Goal: Information Seeking & Learning: Learn about a topic

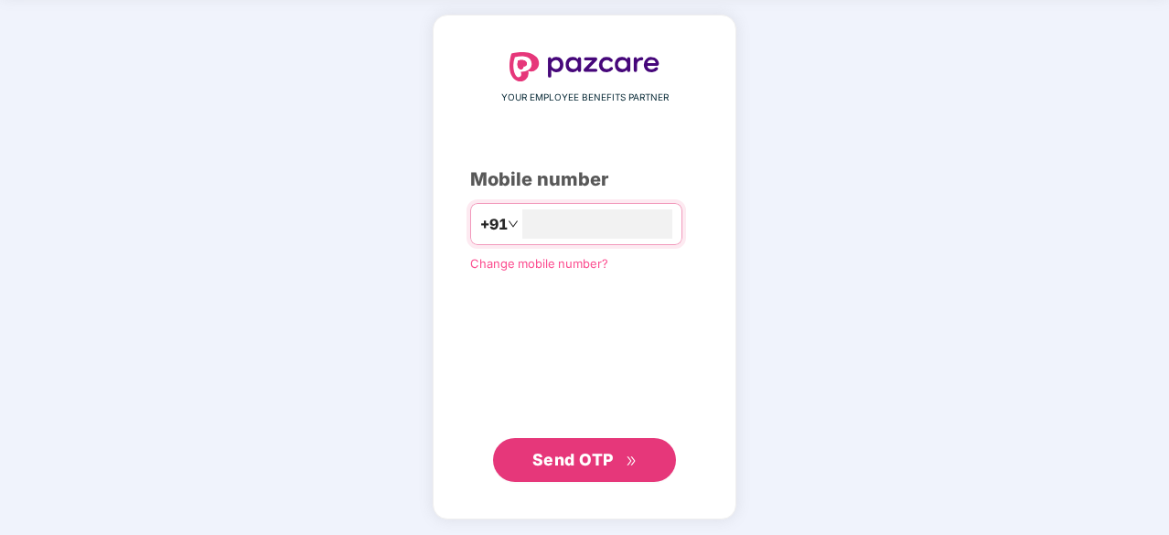
type input "**********"
click at [583, 459] on span "Send OTP" at bounding box center [572, 460] width 81 height 19
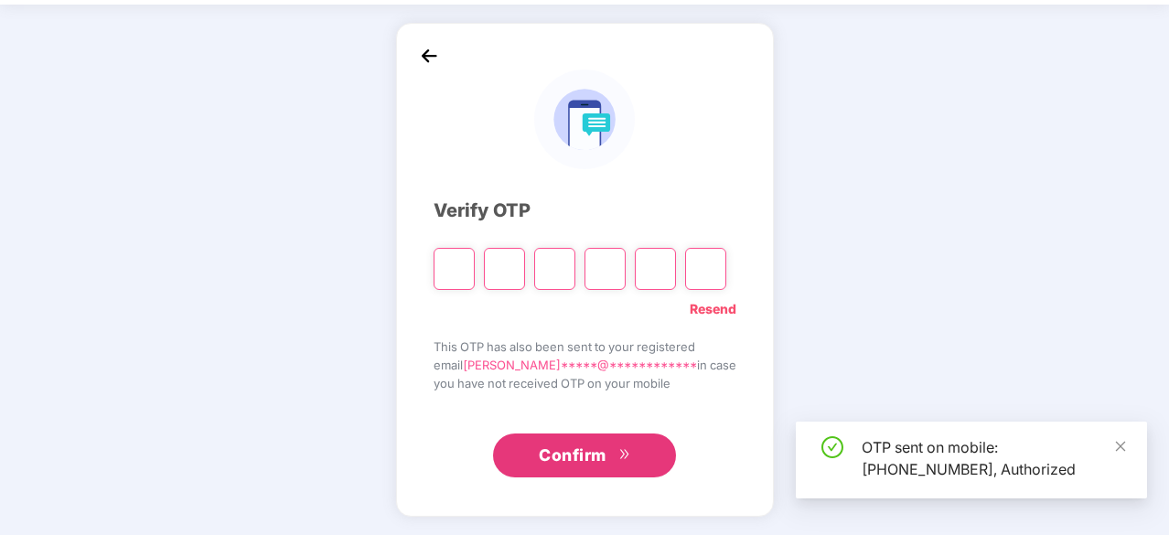
scroll to position [60, 0]
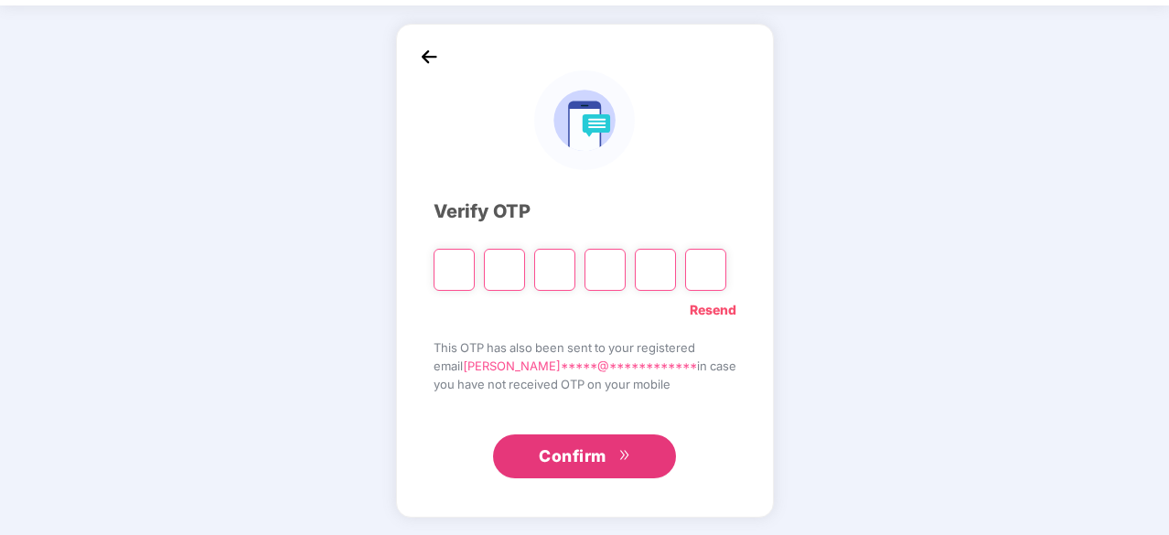
type input "*"
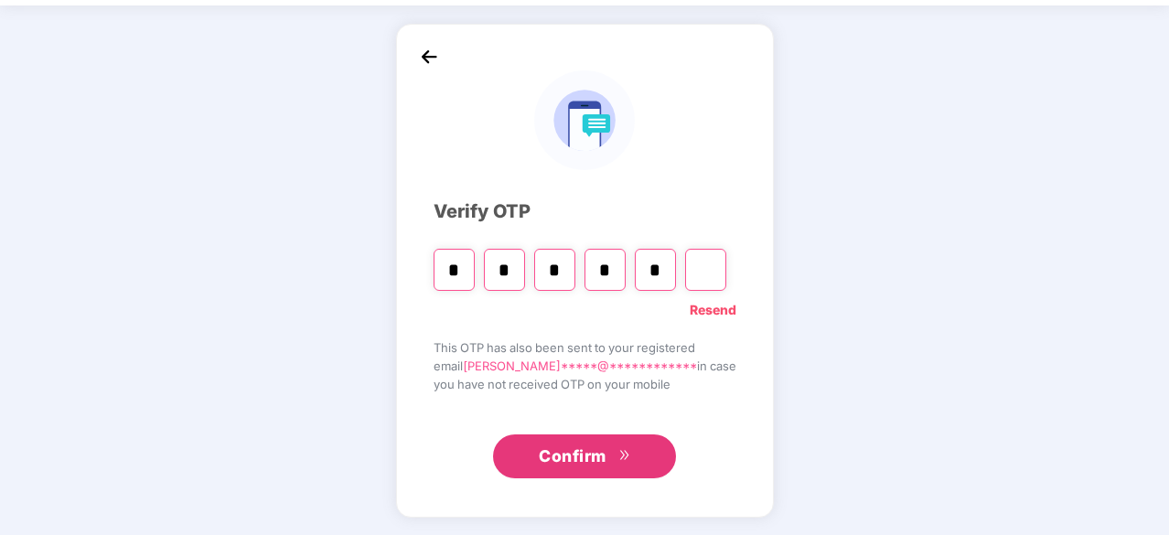
type input "*"
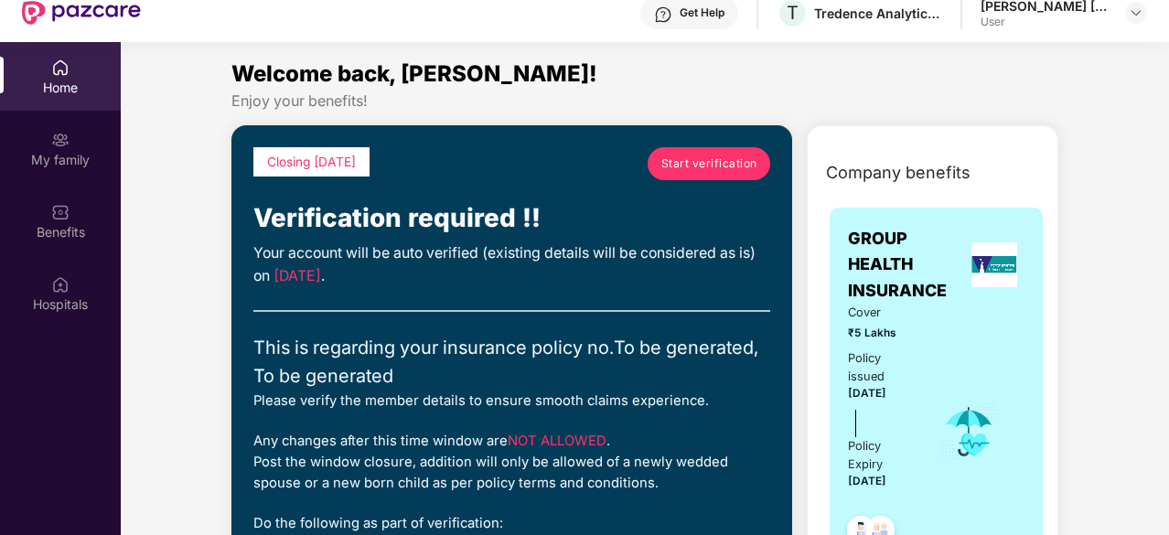
scroll to position [274, 0]
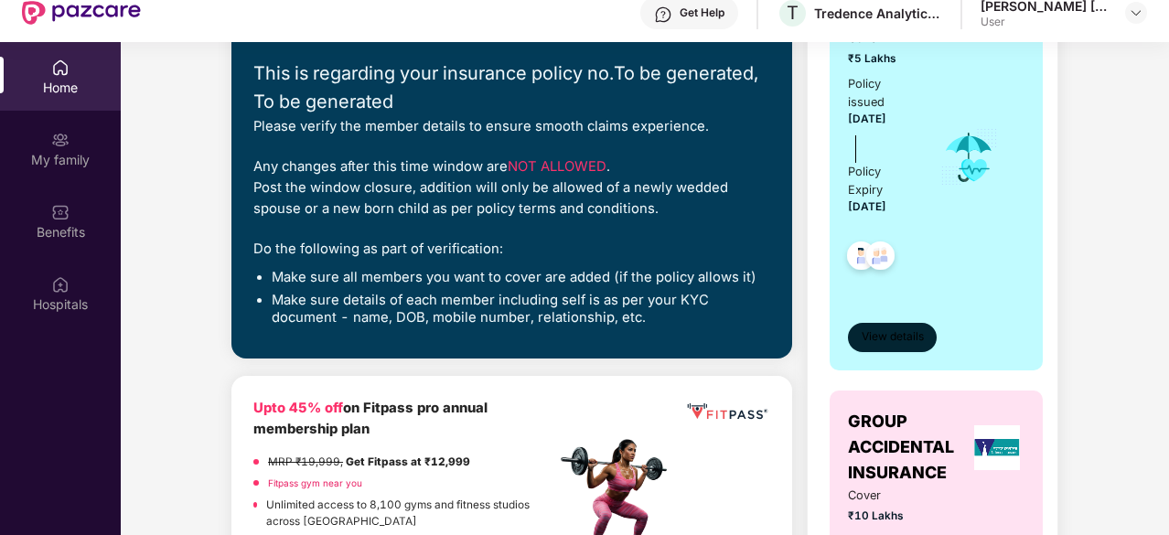
click at [880, 332] on span "View details" at bounding box center [893, 336] width 62 height 17
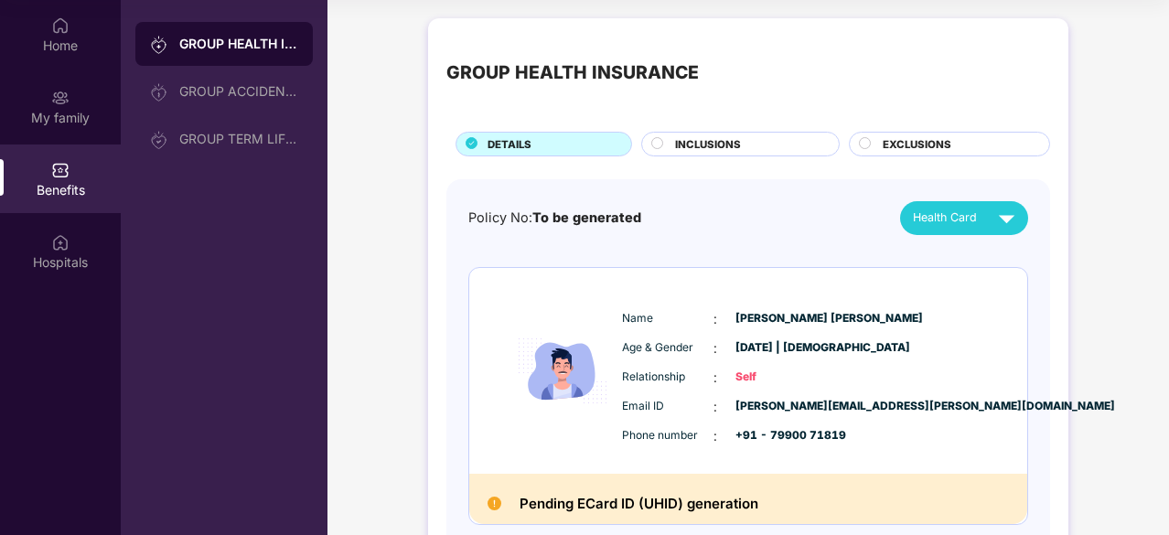
click at [662, 142] on circle at bounding box center [657, 142] width 11 height 11
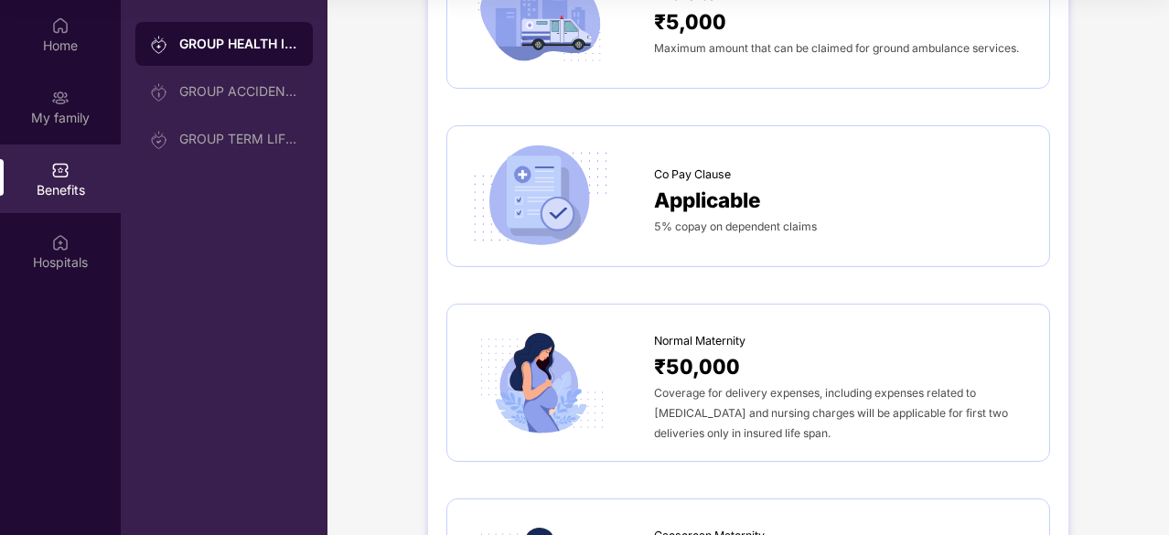
scroll to position [1555, 0]
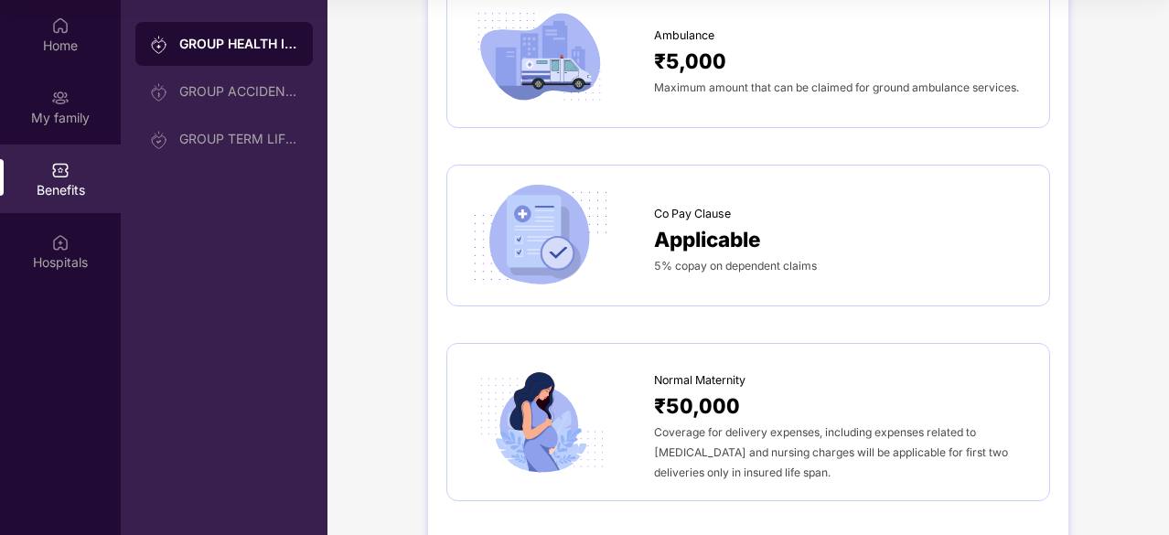
click at [706, 214] on span "Co Pay Clause" at bounding box center [692, 214] width 77 height 18
click at [706, 246] on span "Applicable" at bounding box center [707, 239] width 107 height 32
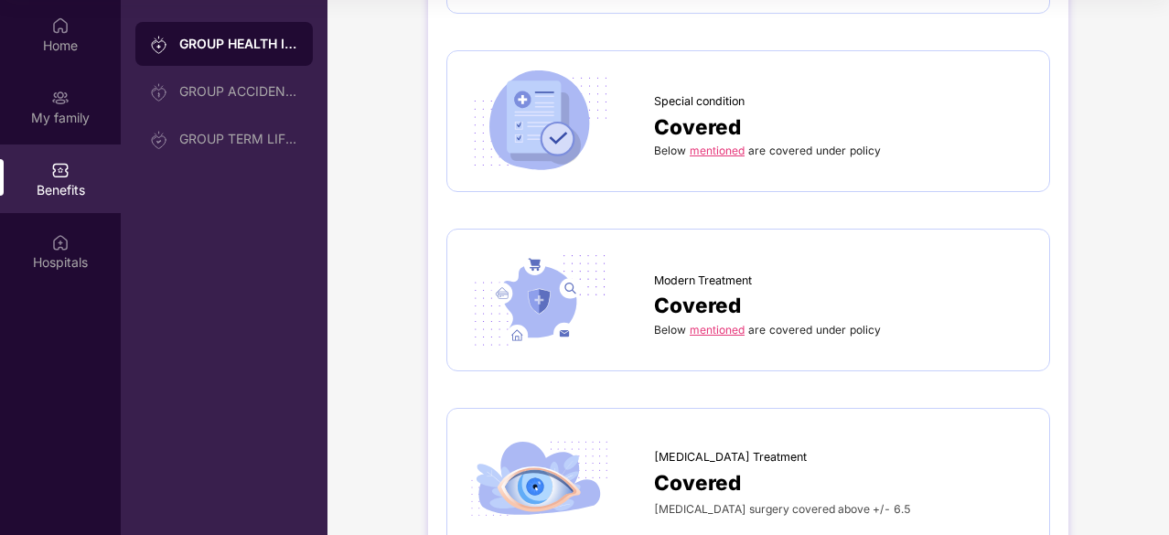
scroll to position [2569, 0]
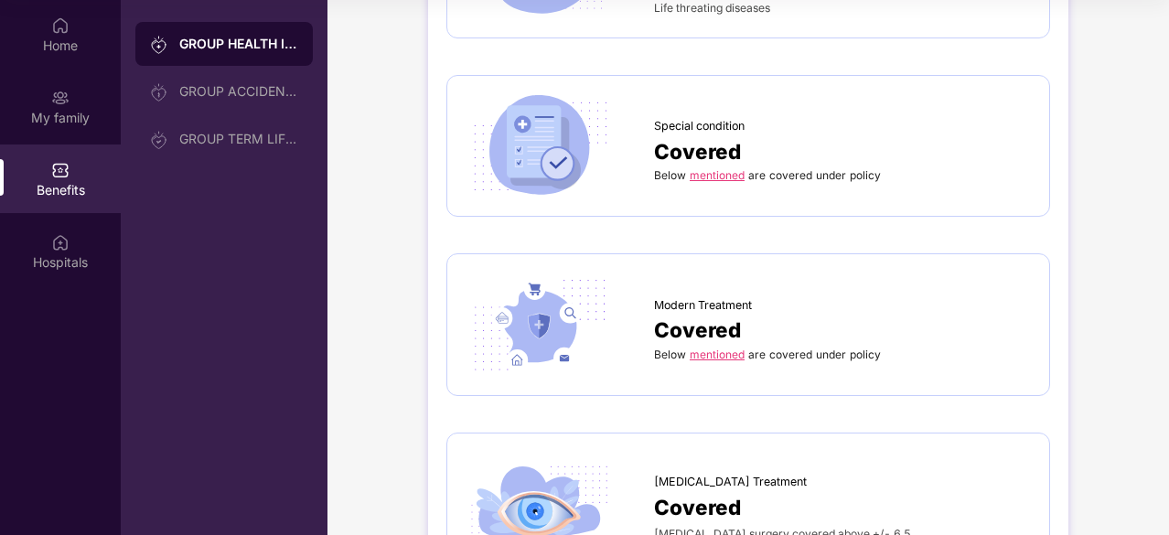
click at [721, 348] on link "mentioned" at bounding box center [717, 355] width 55 height 14
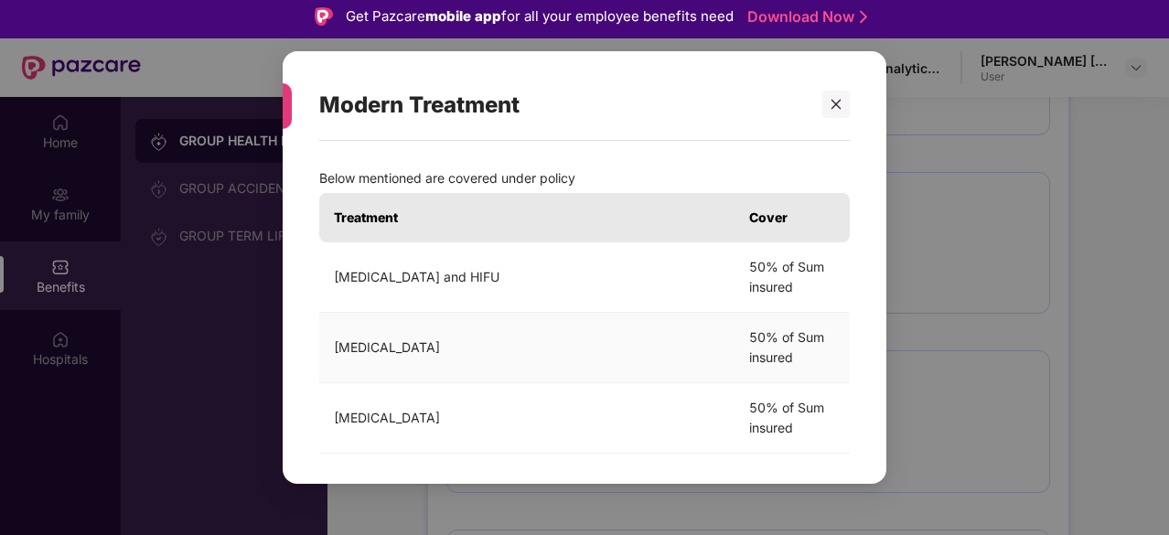
scroll to position [0, 0]
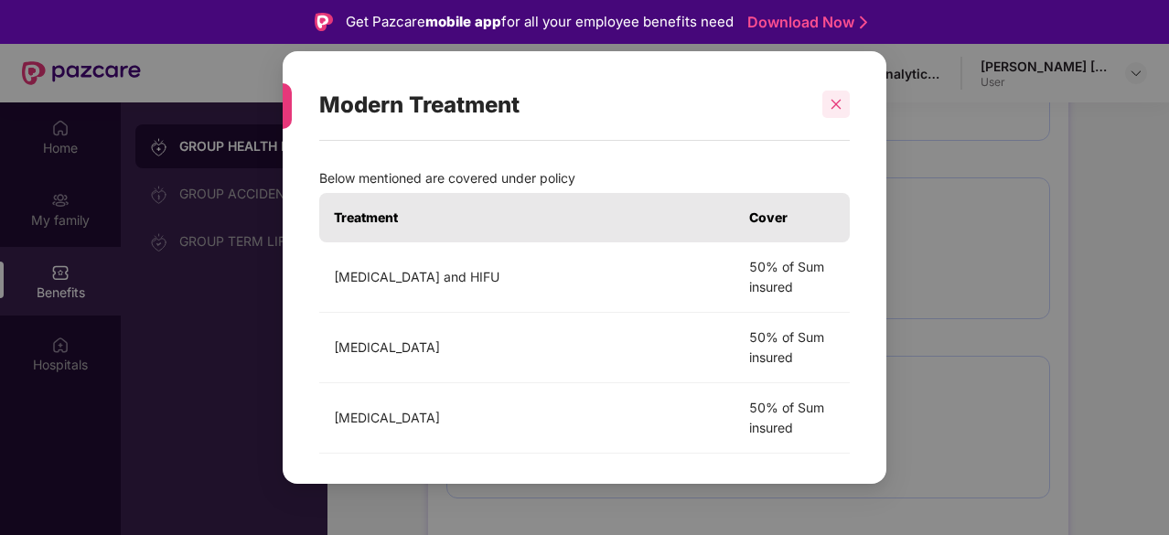
click at [833, 109] on icon "close" at bounding box center [836, 104] width 13 height 13
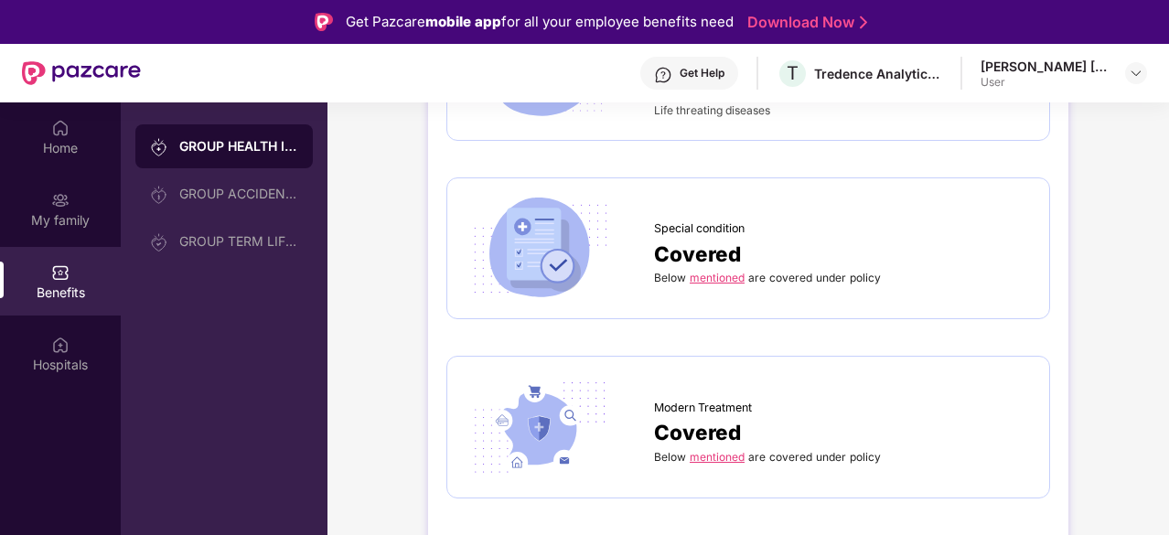
click at [715, 271] on link "mentioned" at bounding box center [717, 278] width 55 height 14
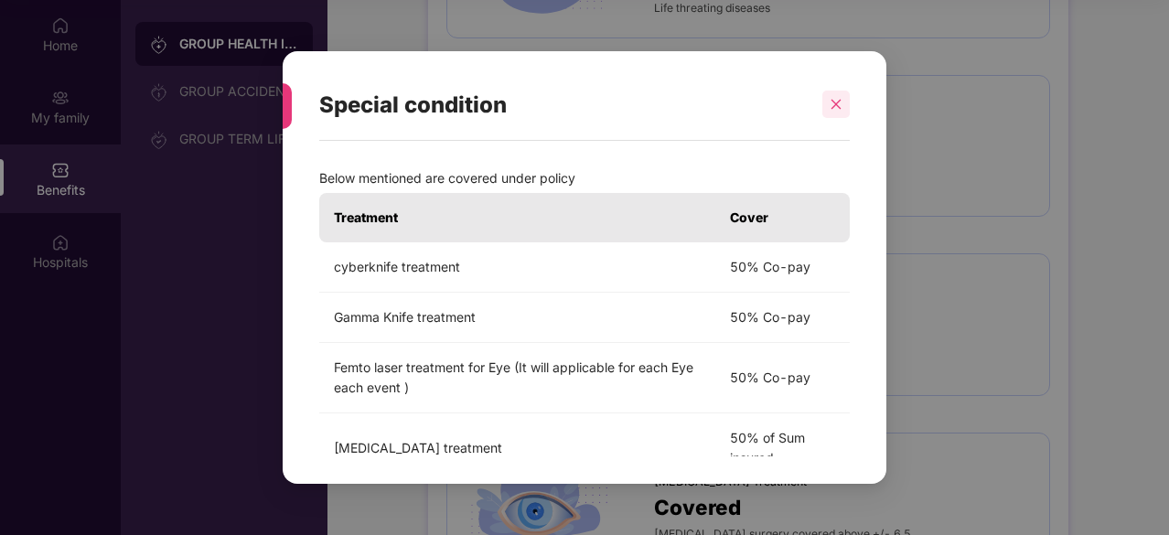
click at [838, 111] on div at bounding box center [836, 104] width 27 height 27
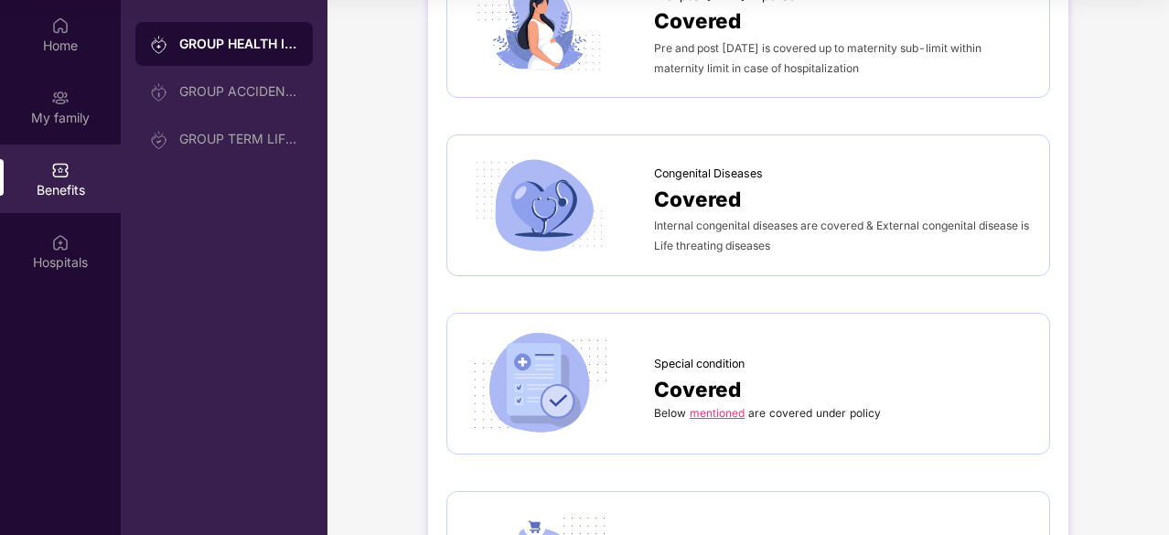
scroll to position [2295, 0]
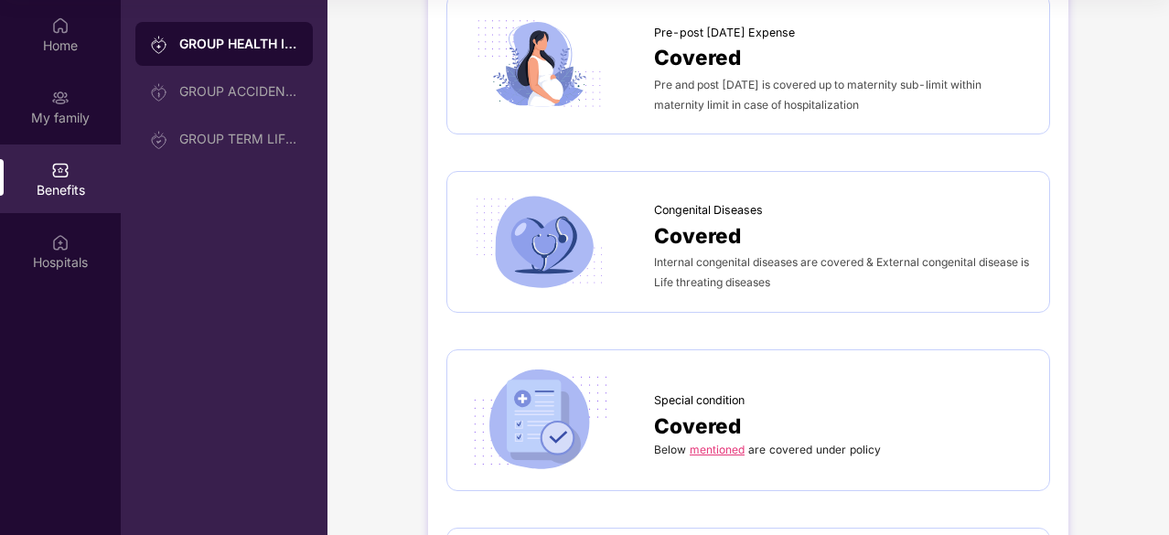
click at [696, 252] on div "Internal congenital diseases are covered & External congenital disease is Life …" at bounding box center [842, 272] width 377 height 40
click at [745, 234] on div "Covered" at bounding box center [842, 236] width 377 height 32
click at [765, 223] on div "Covered" at bounding box center [842, 236] width 377 height 32
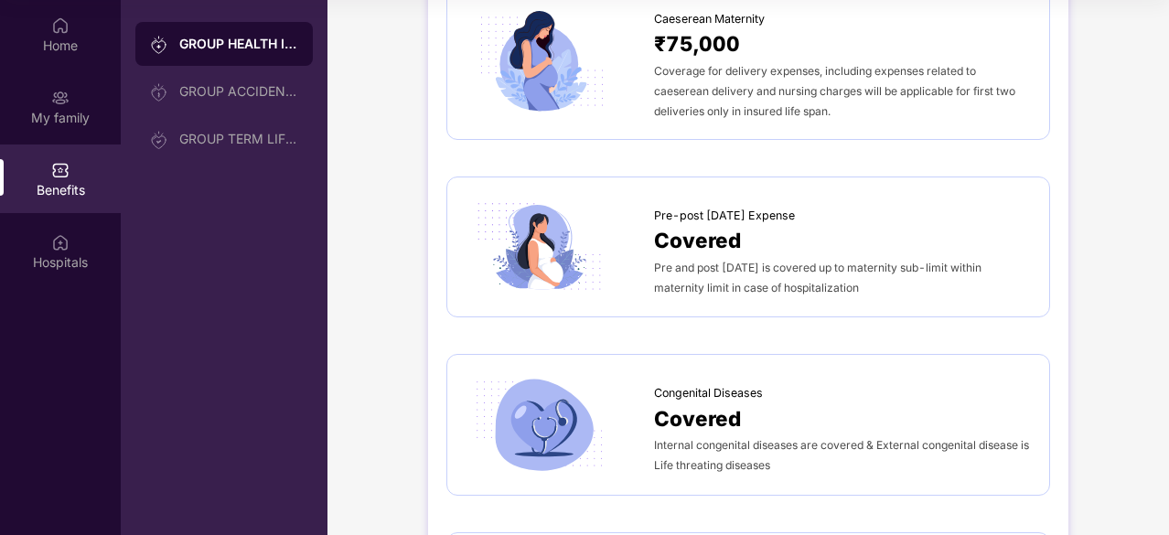
click at [699, 226] on span "Covered" at bounding box center [697, 240] width 87 height 32
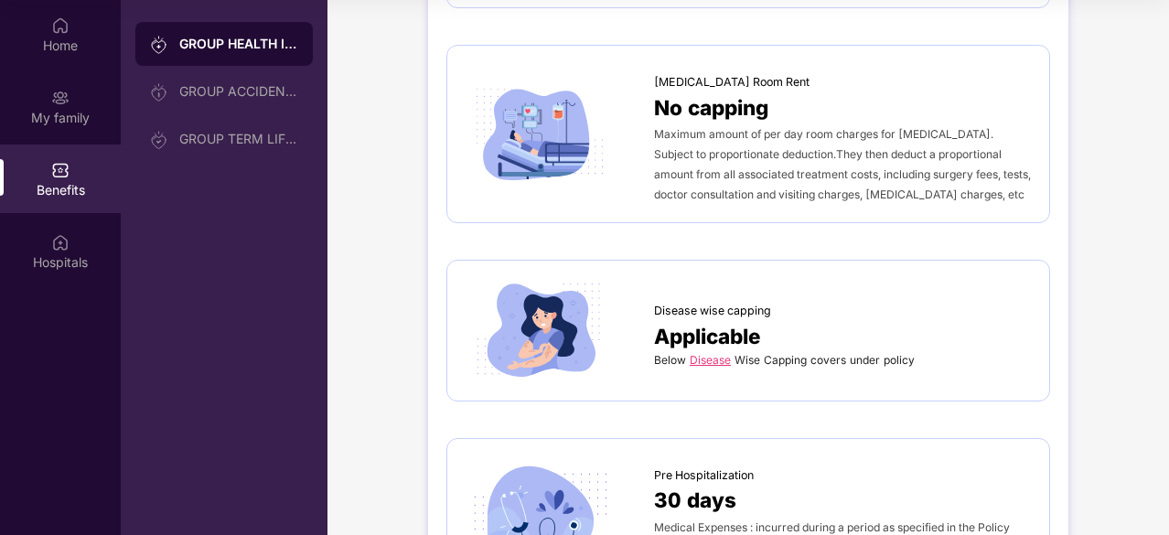
scroll to position [640, 0]
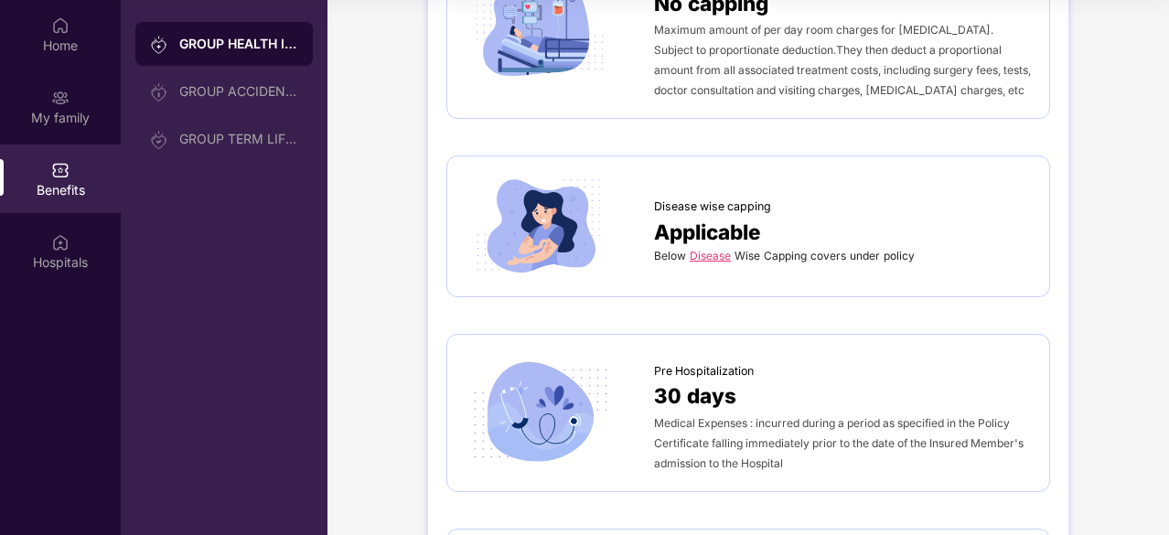
click at [714, 254] on link "Disease" at bounding box center [710, 256] width 41 height 14
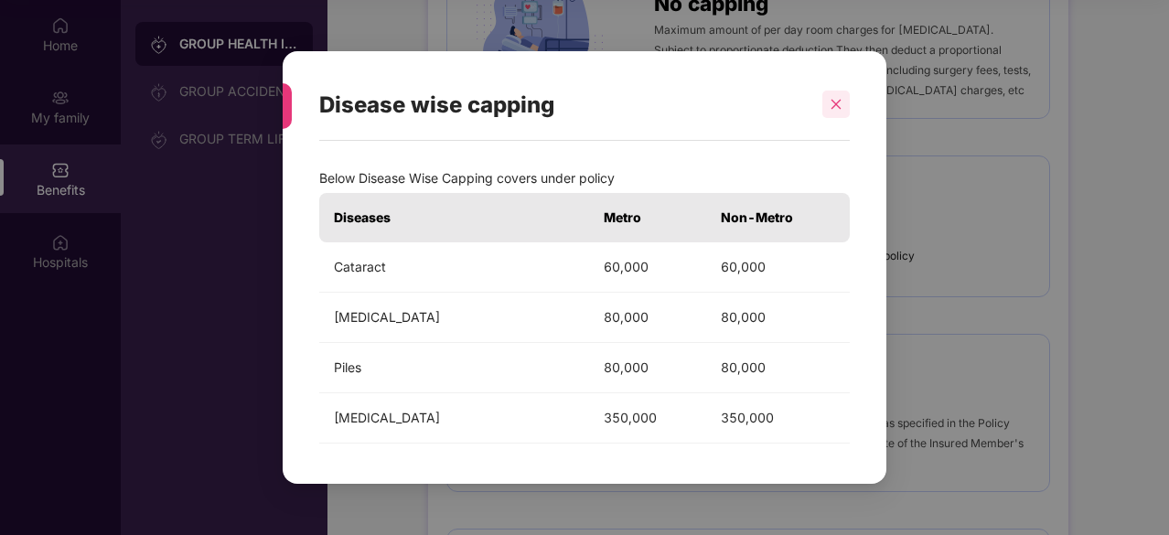
click at [836, 108] on icon "close" at bounding box center [836, 104] width 13 height 13
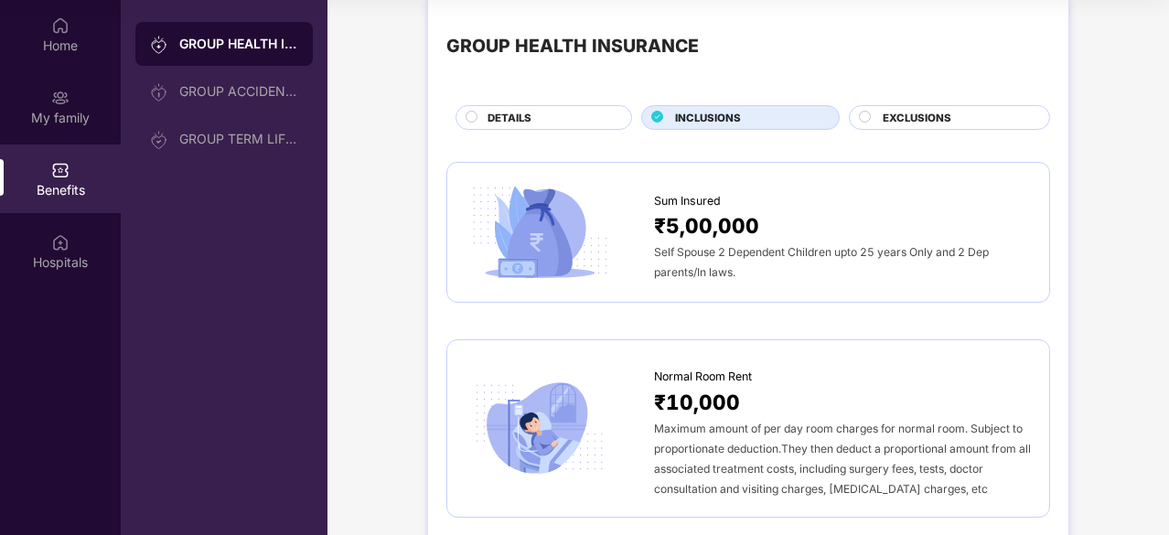
scroll to position [0, 0]
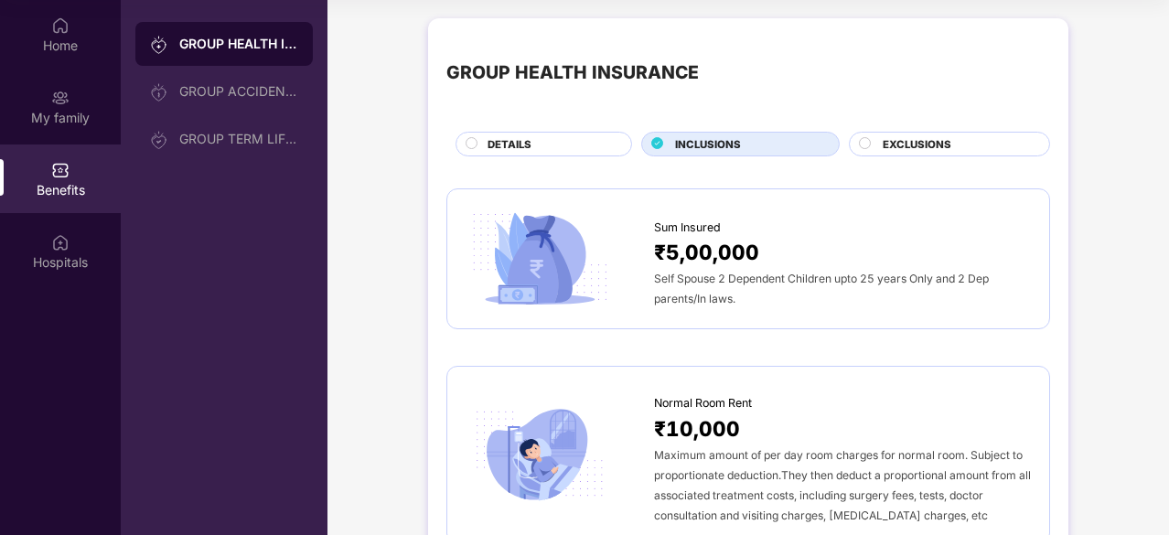
click at [867, 147] on circle at bounding box center [865, 142] width 11 height 11
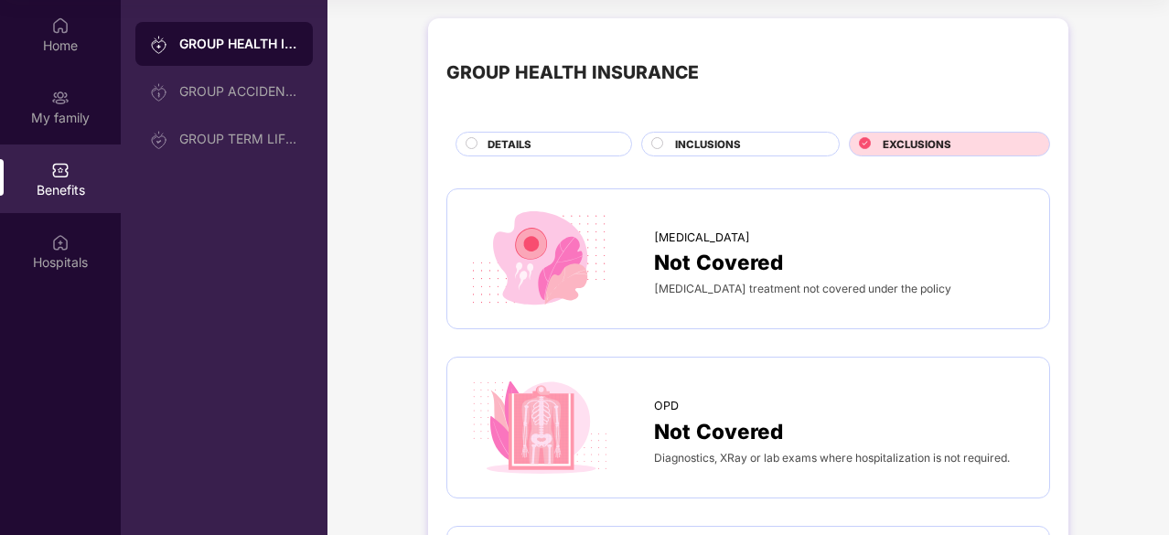
click at [756, 140] on div "INCLUSIONS" at bounding box center [748, 145] width 164 height 19
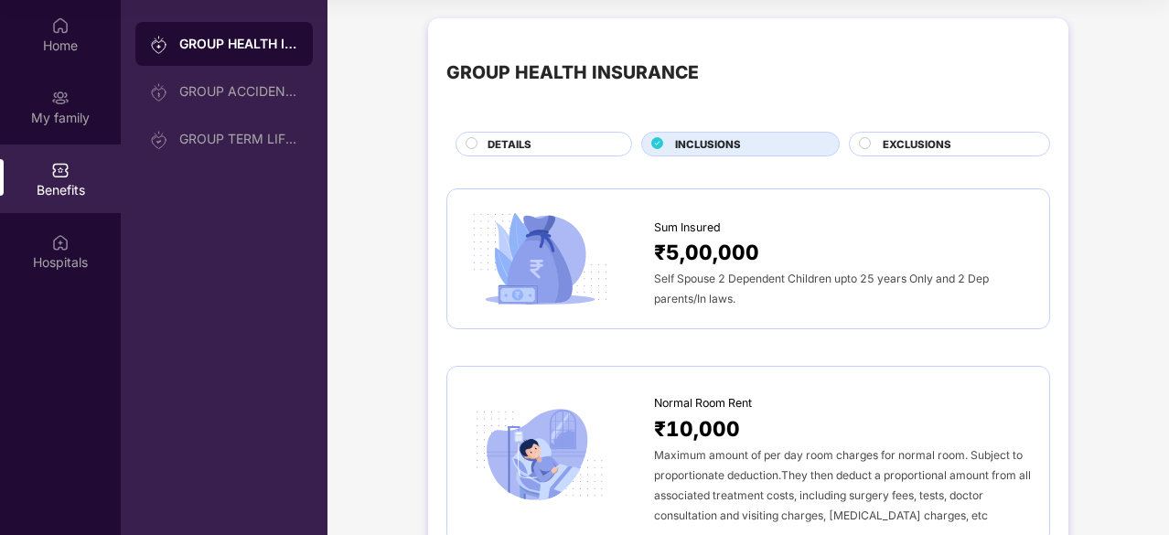
click at [551, 145] on div "DETAILS" at bounding box center [551, 145] width 144 height 19
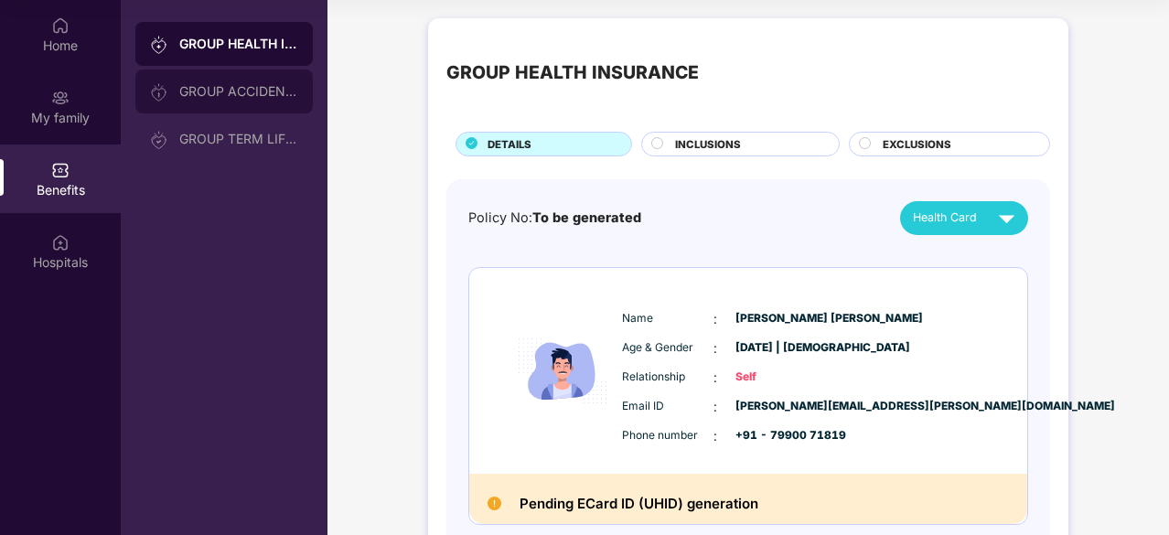
click at [263, 87] on div "GROUP ACCIDENTAL INSURANCE" at bounding box center [238, 91] width 119 height 15
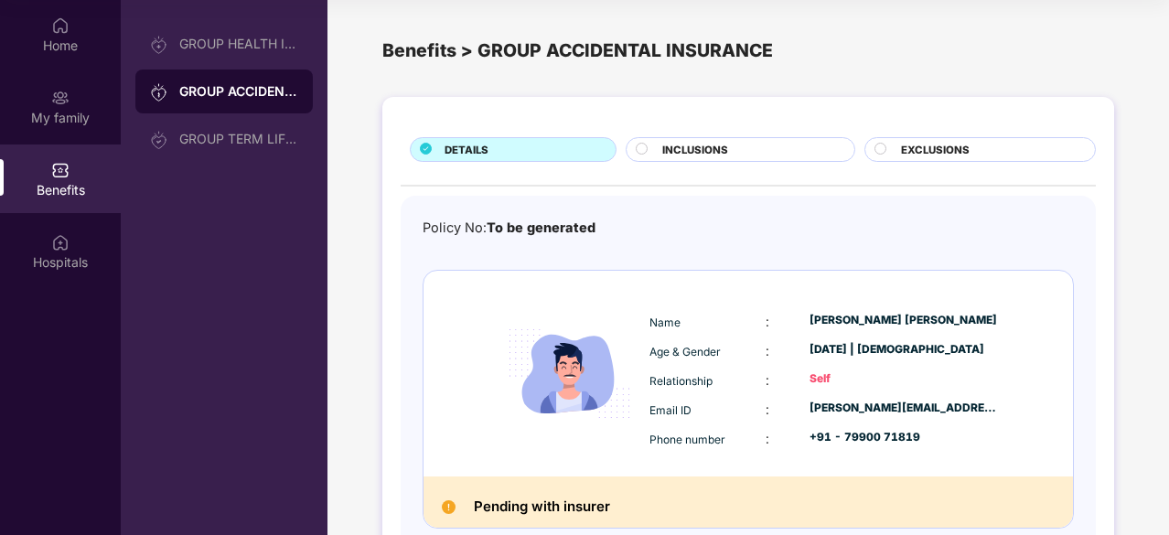
click at [672, 146] on span "INCLUSIONS" at bounding box center [695, 150] width 66 height 16
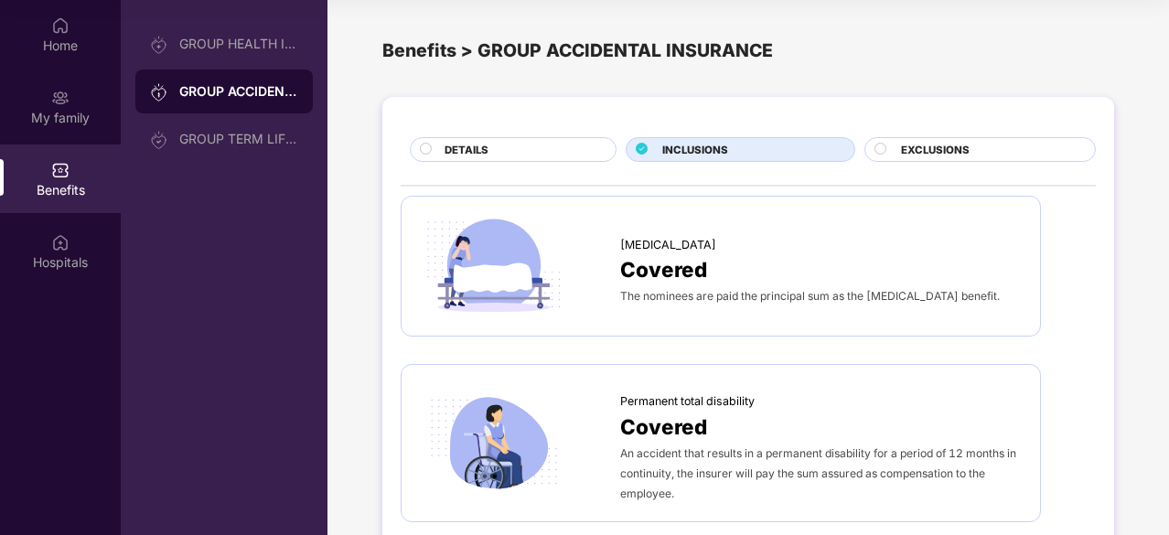
click at [787, 150] on div "INCLUSIONS" at bounding box center [748, 151] width 191 height 19
click at [908, 153] on span "EXCLUSIONS" at bounding box center [935, 150] width 69 height 16
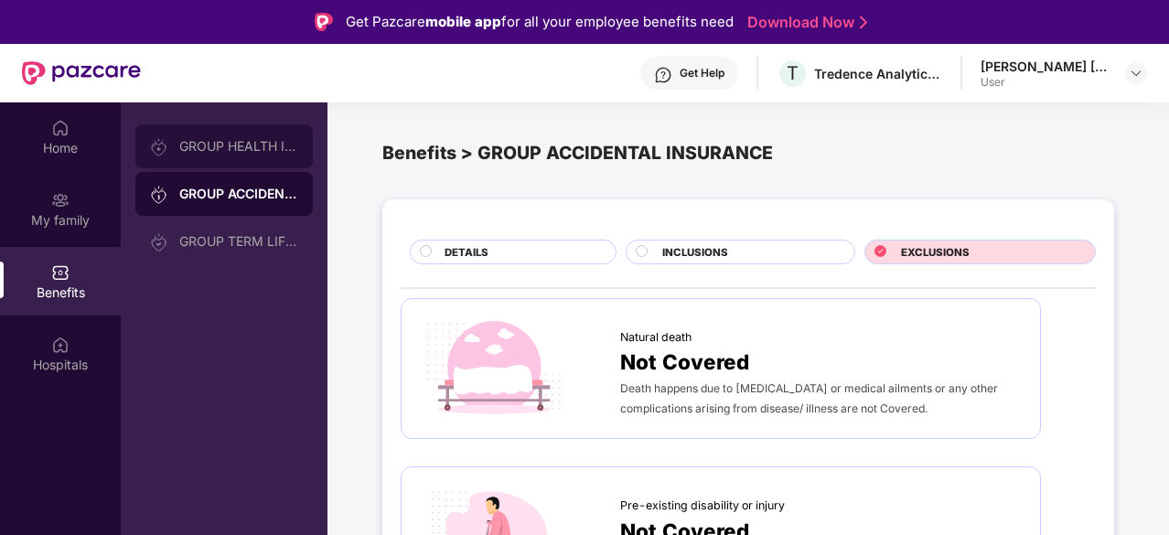
click at [253, 145] on div "GROUP HEALTH INSURANCE" at bounding box center [238, 146] width 119 height 15
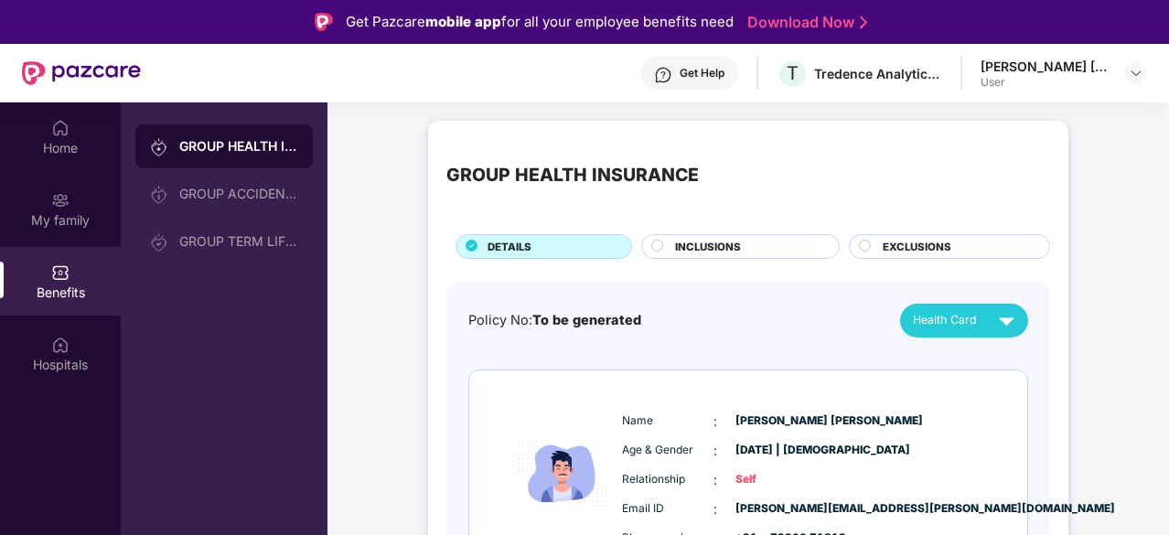
click at [754, 244] on div "INCLUSIONS" at bounding box center [748, 248] width 164 height 19
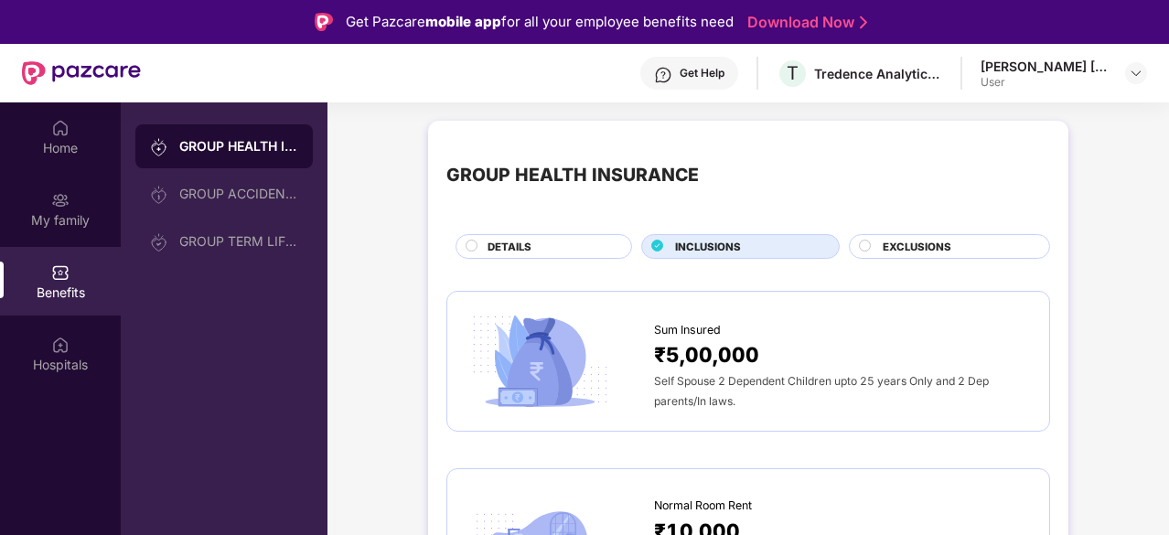
scroll to position [183, 0]
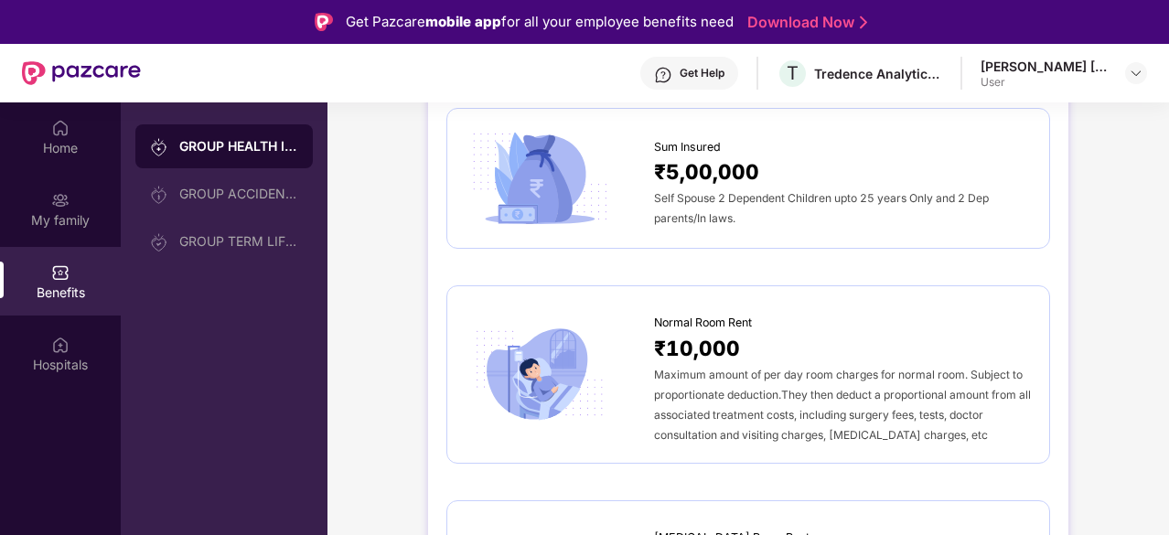
click at [737, 220] on div "Self Spouse 2 Dependent Children upto 25 years Only and 2 Dep parents/In laws." at bounding box center [842, 208] width 377 height 40
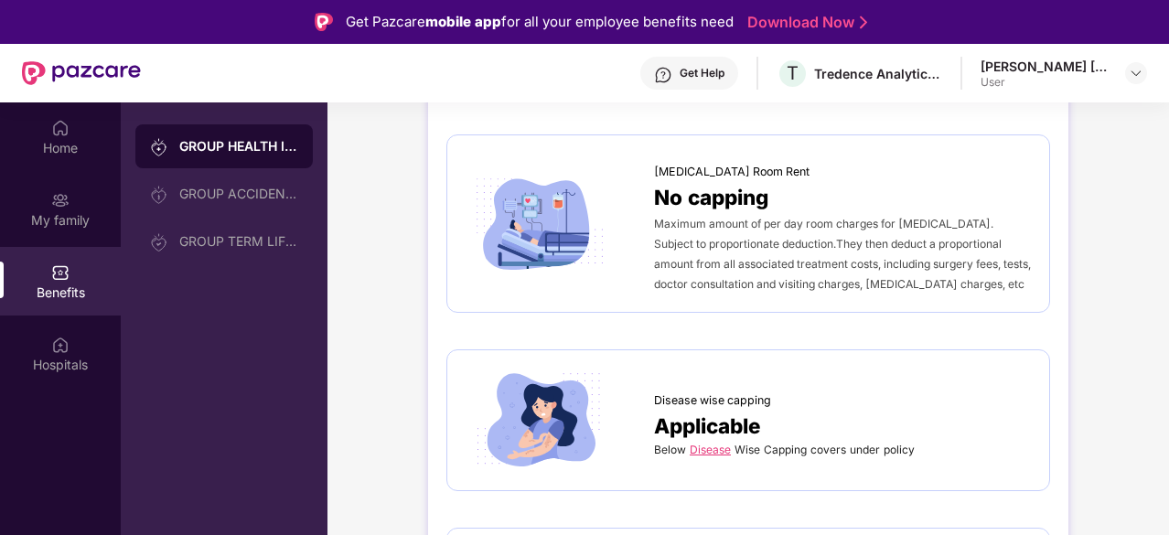
scroll to position [640, 0]
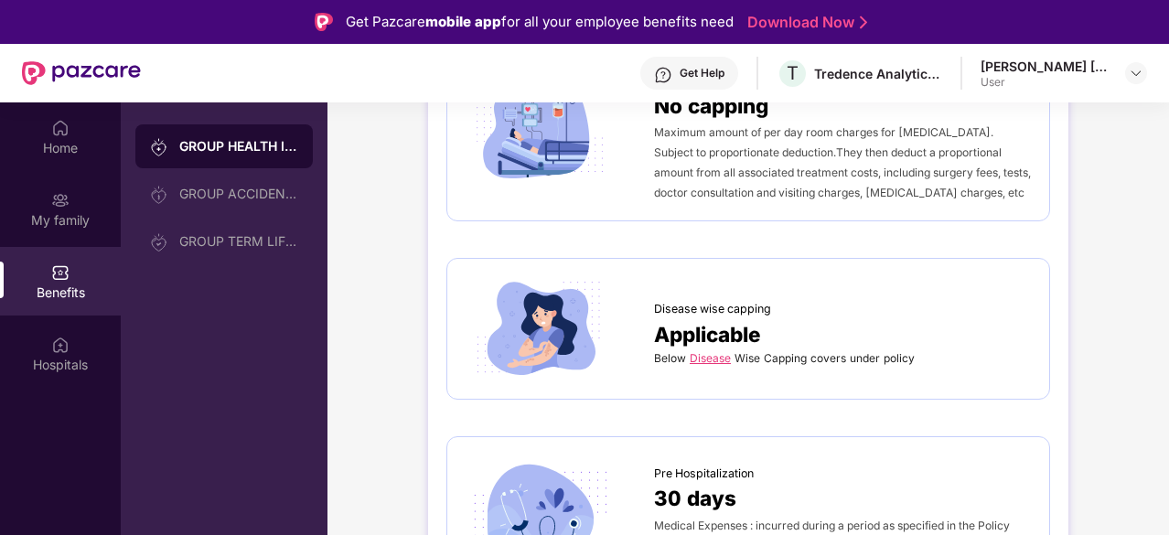
click at [713, 351] on link "Disease" at bounding box center [710, 358] width 41 height 14
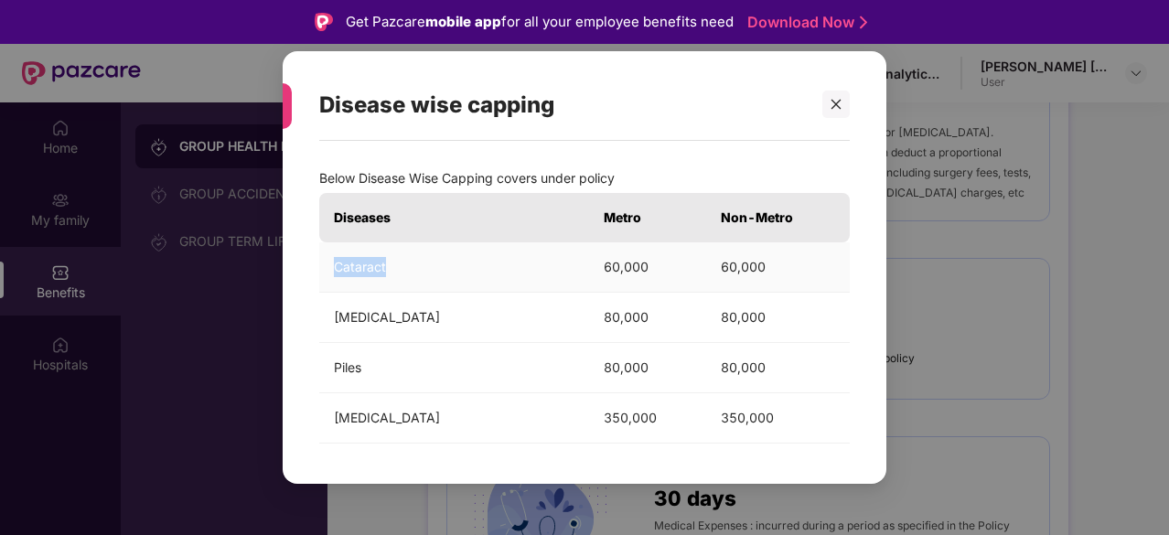
drag, startPoint x: 337, startPoint y: 267, endPoint x: 403, endPoint y: 274, distance: 67.1
click at [403, 274] on td "Cataract" at bounding box center [454, 267] width 270 height 50
drag, startPoint x: 586, startPoint y: 268, endPoint x: 779, endPoint y: 277, distance: 193.3
click at [779, 277] on tr "Cataract 60,000 60,000" at bounding box center [584, 267] width 531 height 50
click at [834, 105] on icon "close" at bounding box center [837, 105] width 10 height 10
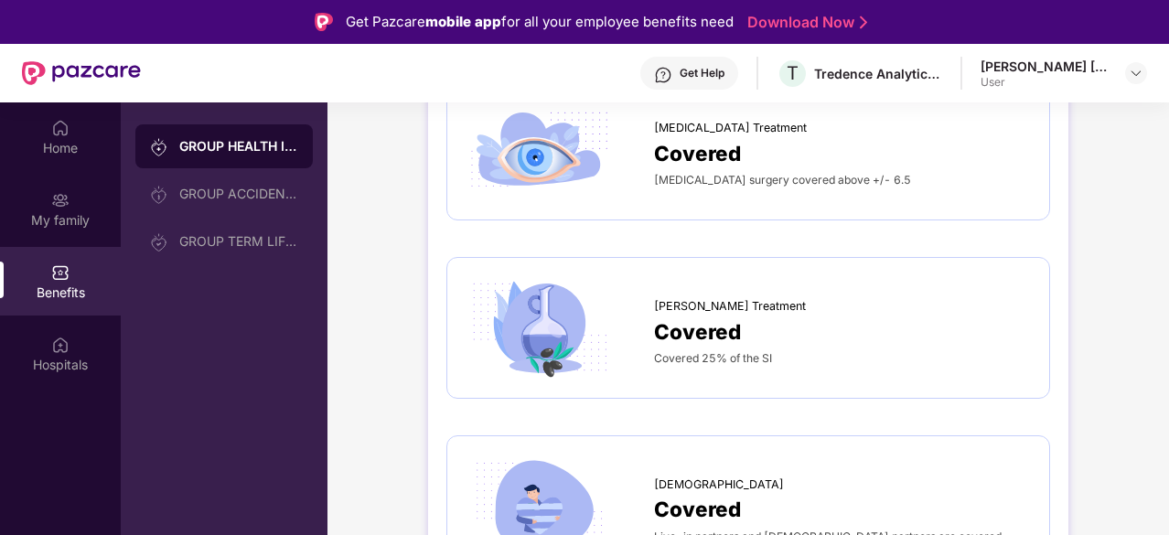
scroll to position [3027, 0]
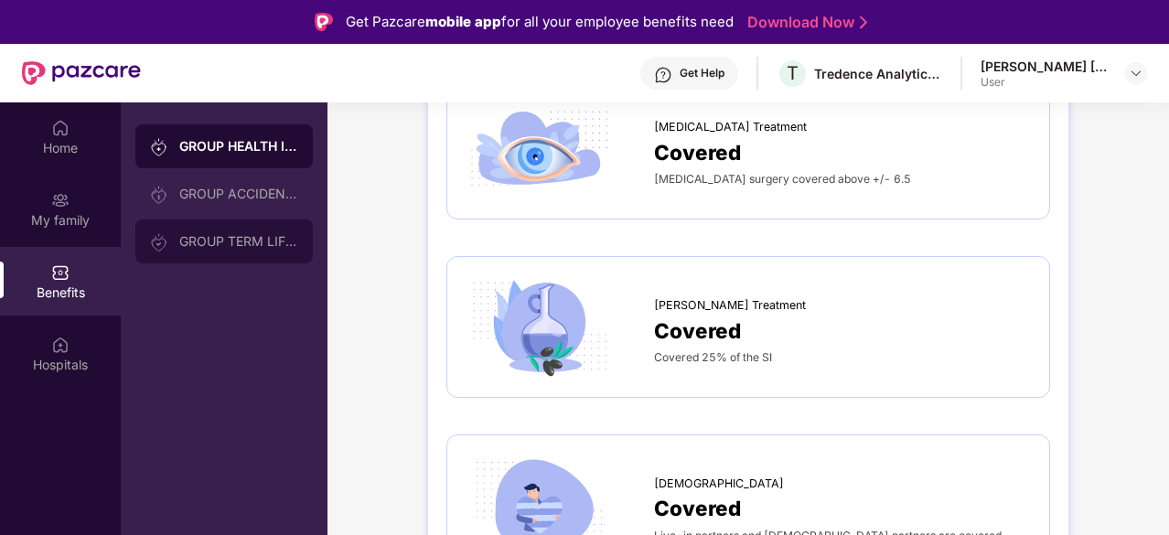
click at [224, 237] on div "GROUP TERM LIFE INSURANCE" at bounding box center [238, 241] width 119 height 15
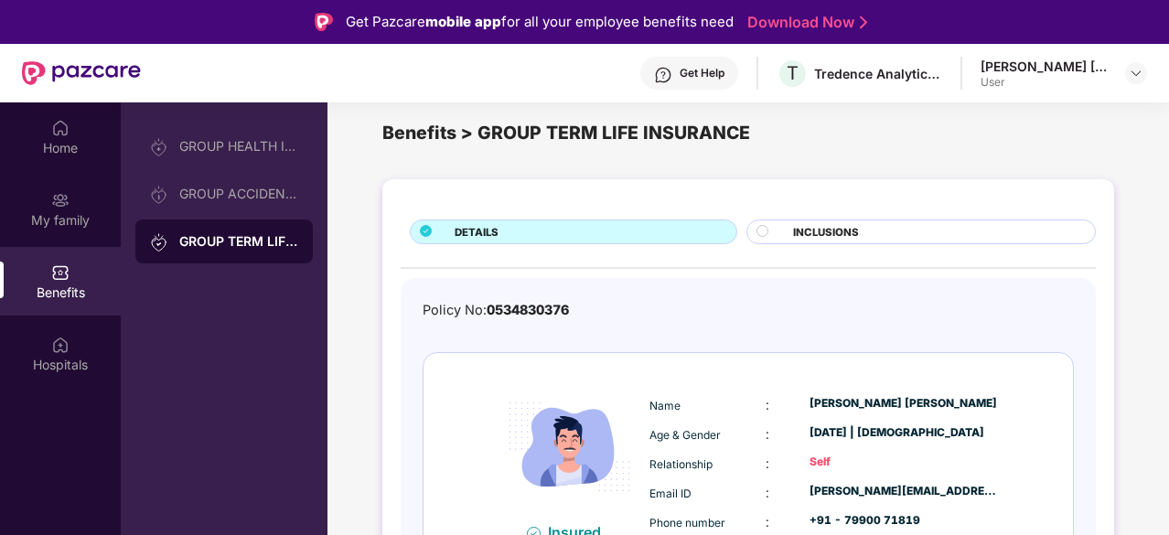
scroll to position [0, 0]
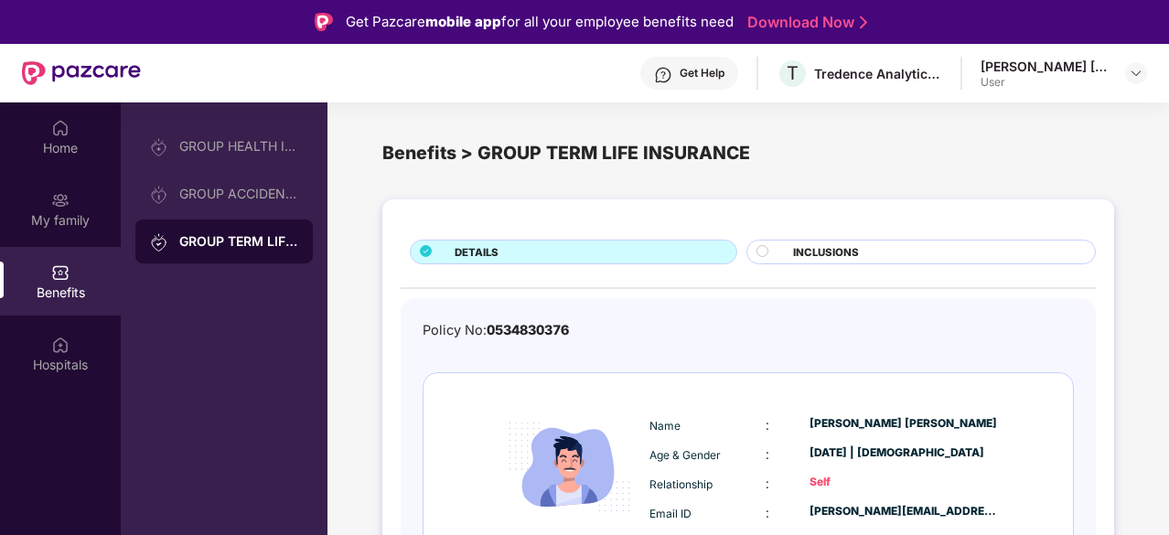
click at [823, 246] on span "INCLUSIONS" at bounding box center [826, 252] width 66 height 16
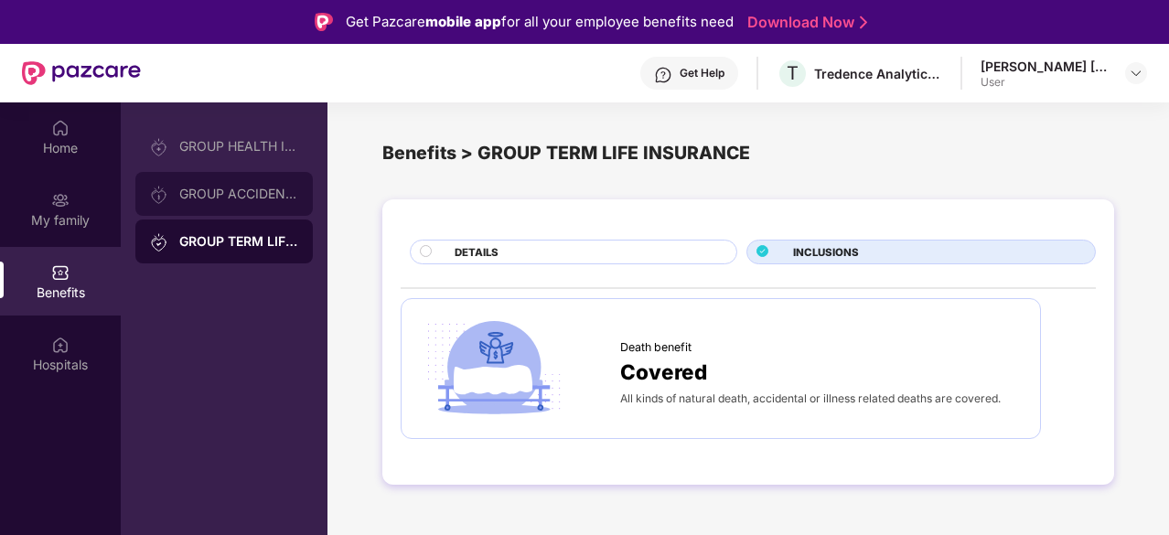
click at [222, 215] on div "GROUP ACCIDENTAL INSURANCE" at bounding box center [223, 194] width 177 height 44
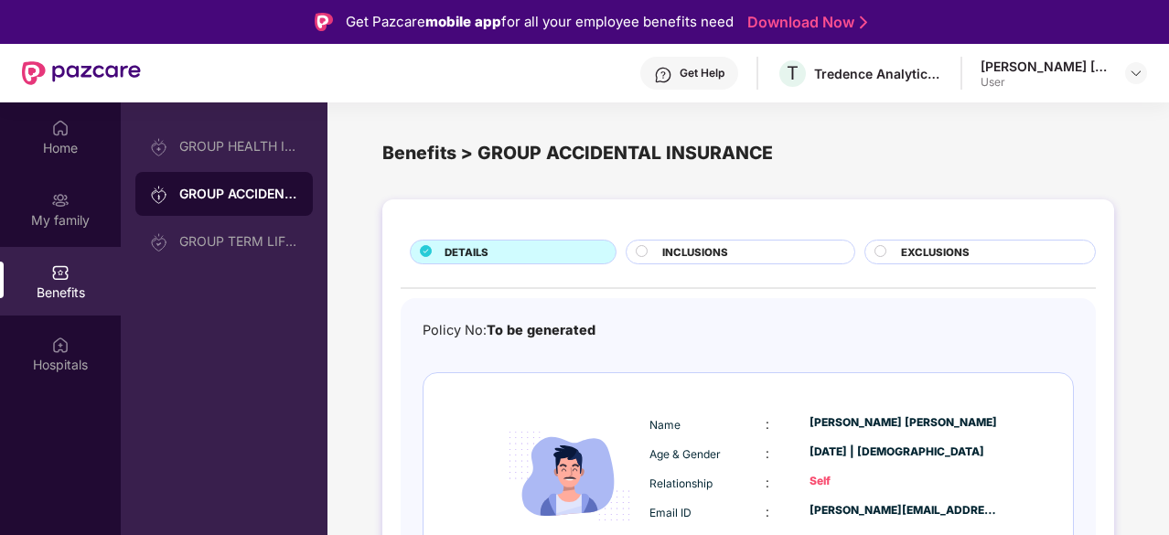
click at [726, 248] on span "INCLUSIONS" at bounding box center [695, 252] width 66 height 16
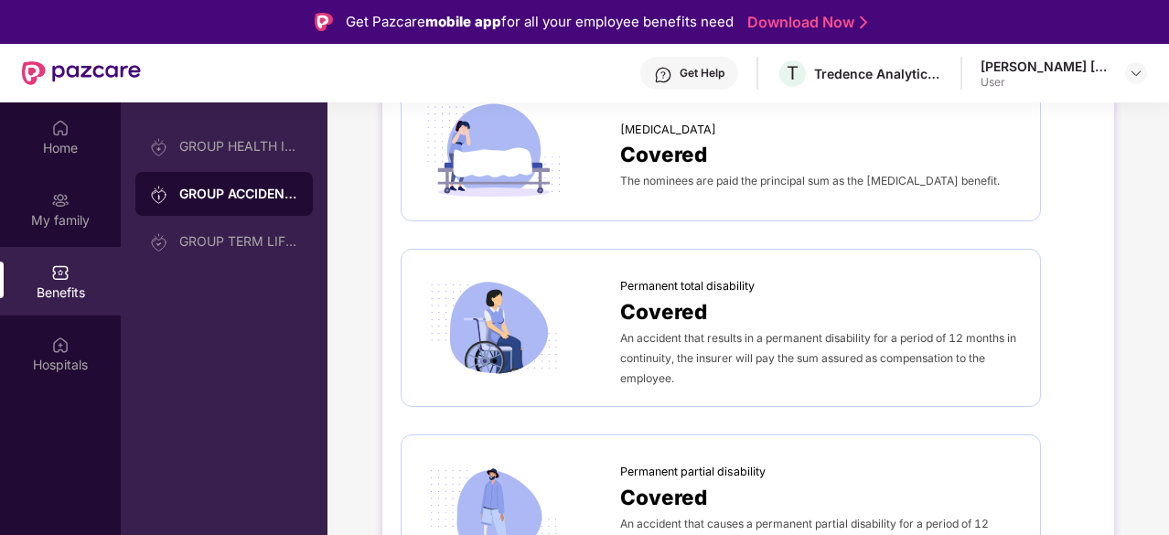
scroll to position [46, 0]
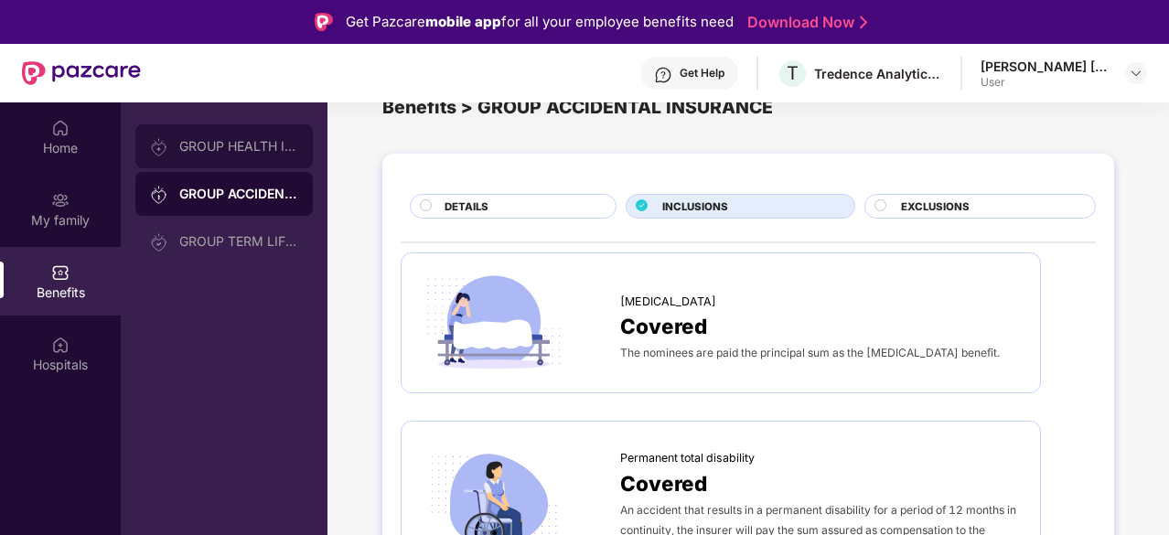
click at [260, 147] on div "GROUP HEALTH INSURANCE" at bounding box center [238, 146] width 119 height 15
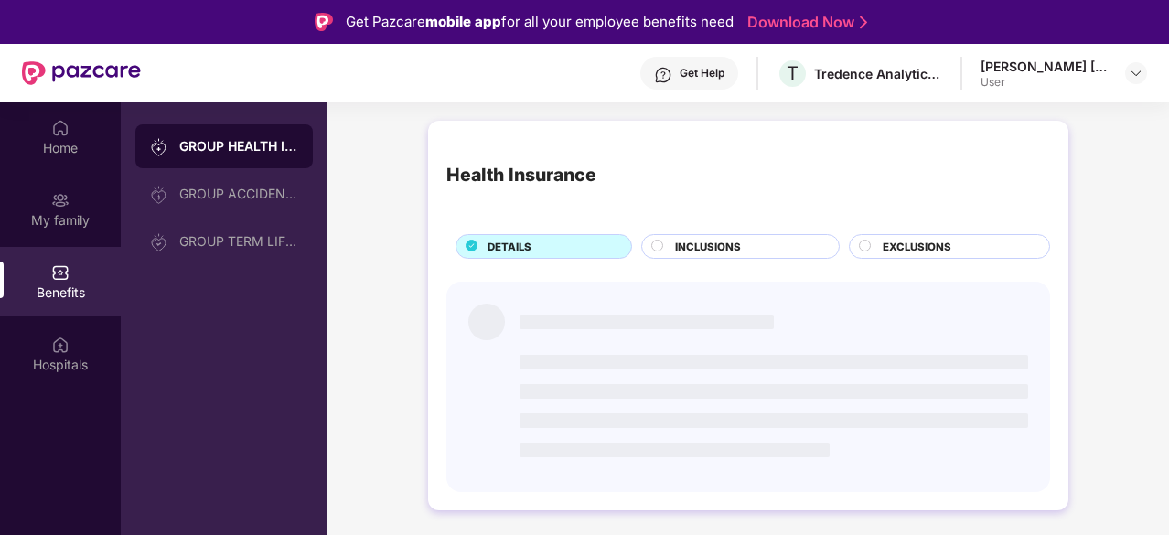
scroll to position [0, 0]
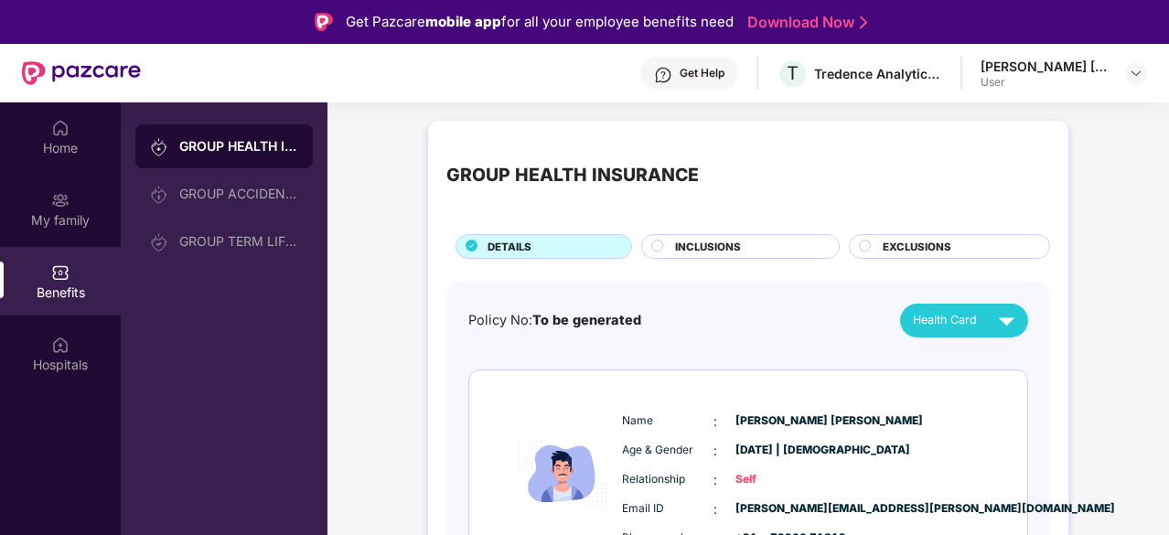
click at [946, 243] on span "EXCLUSIONS" at bounding box center [917, 247] width 69 height 16
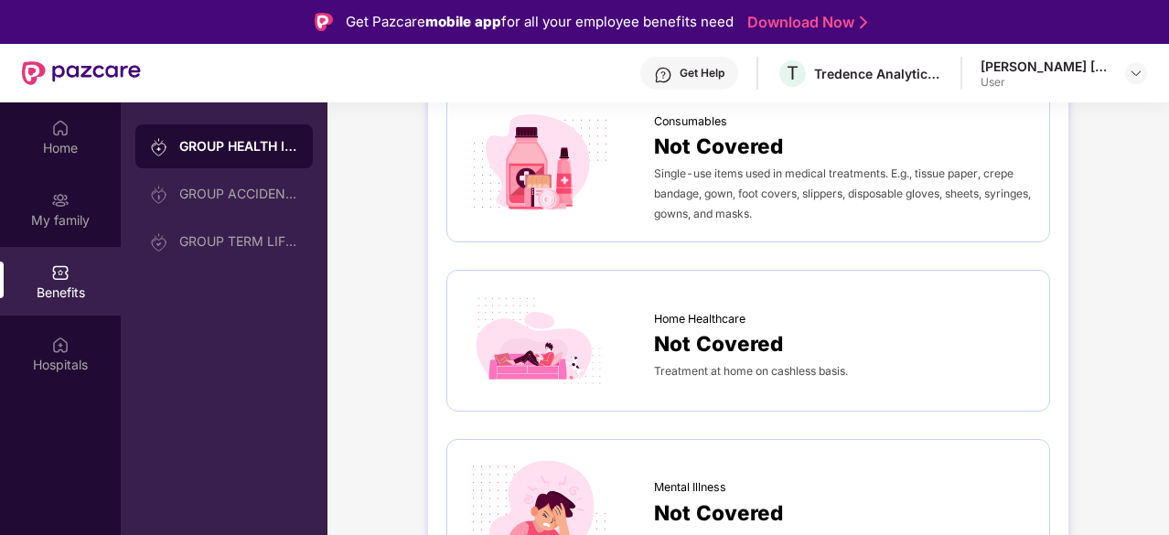
scroll to position [1399, 0]
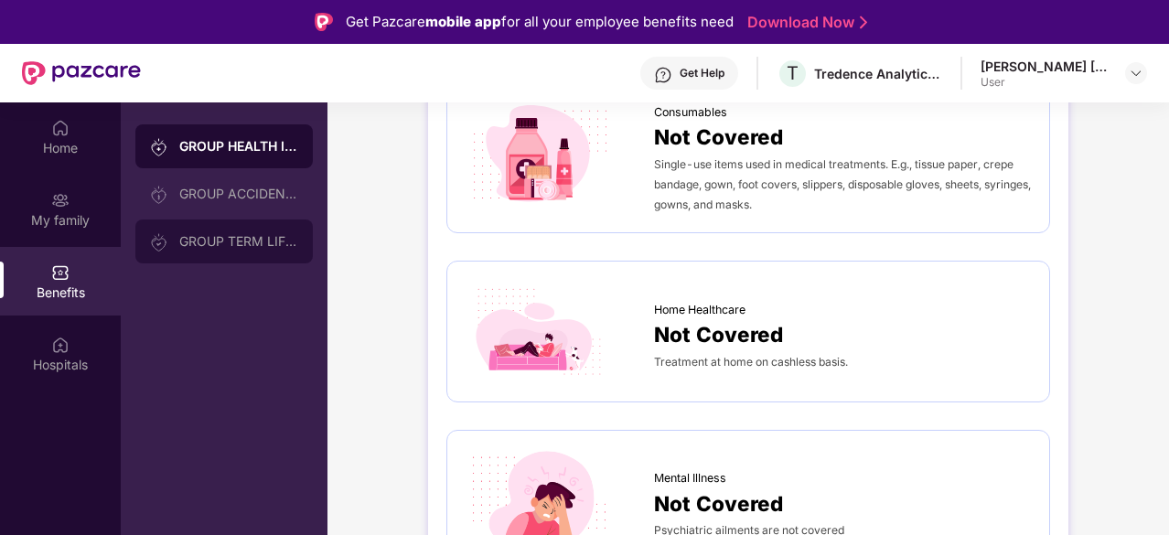
click at [207, 244] on div "GROUP TERM LIFE INSURANCE" at bounding box center [238, 241] width 119 height 15
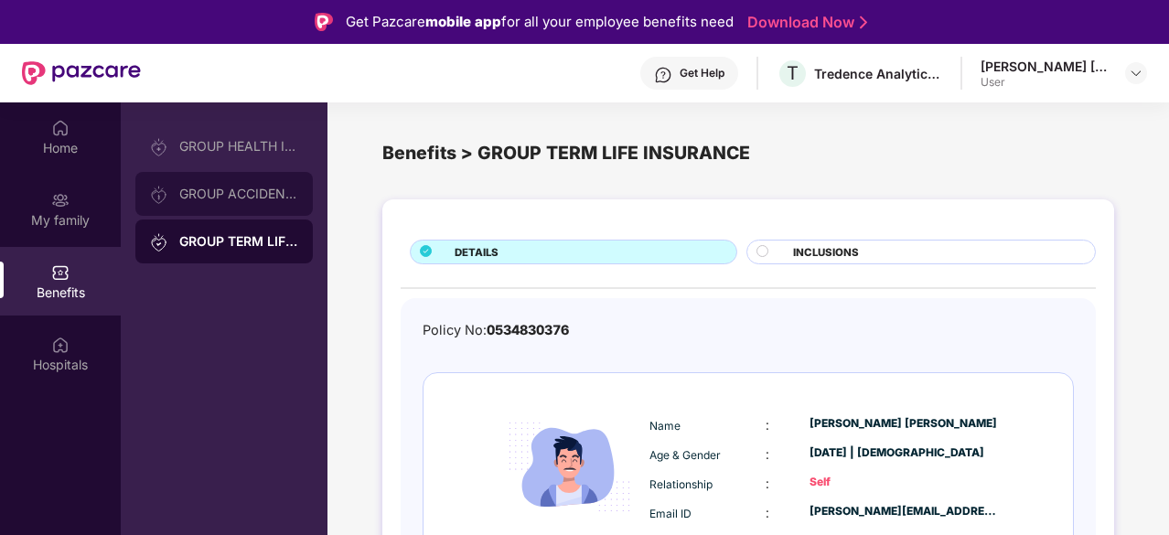
click at [205, 196] on div "GROUP ACCIDENTAL INSURANCE" at bounding box center [238, 194] width 119 height 15
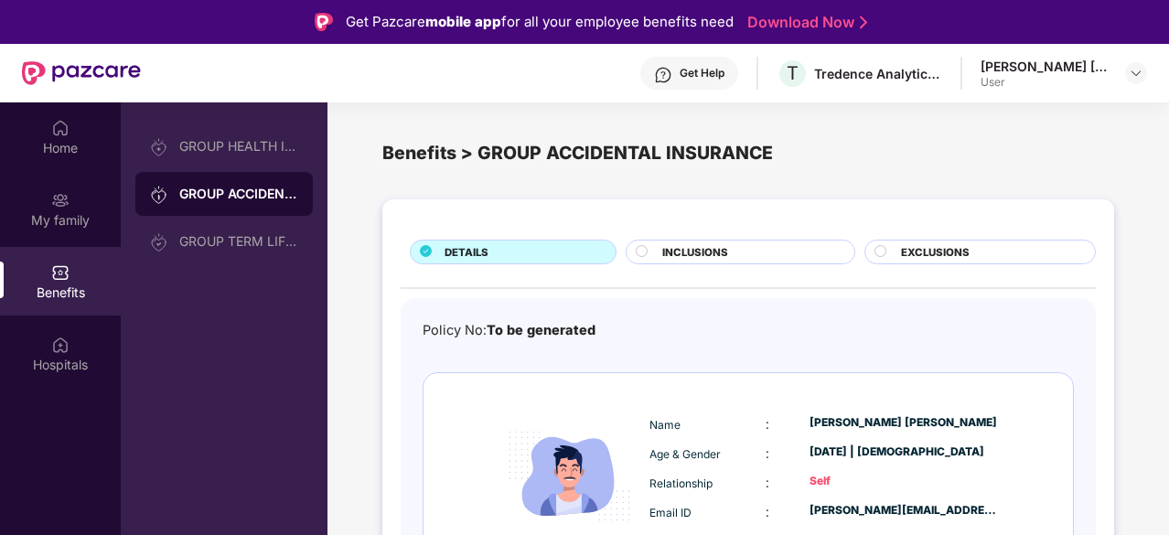
click at [676, 252] on span "INCLUSIONS" at bounding box center [695, 252] width 66 height 16
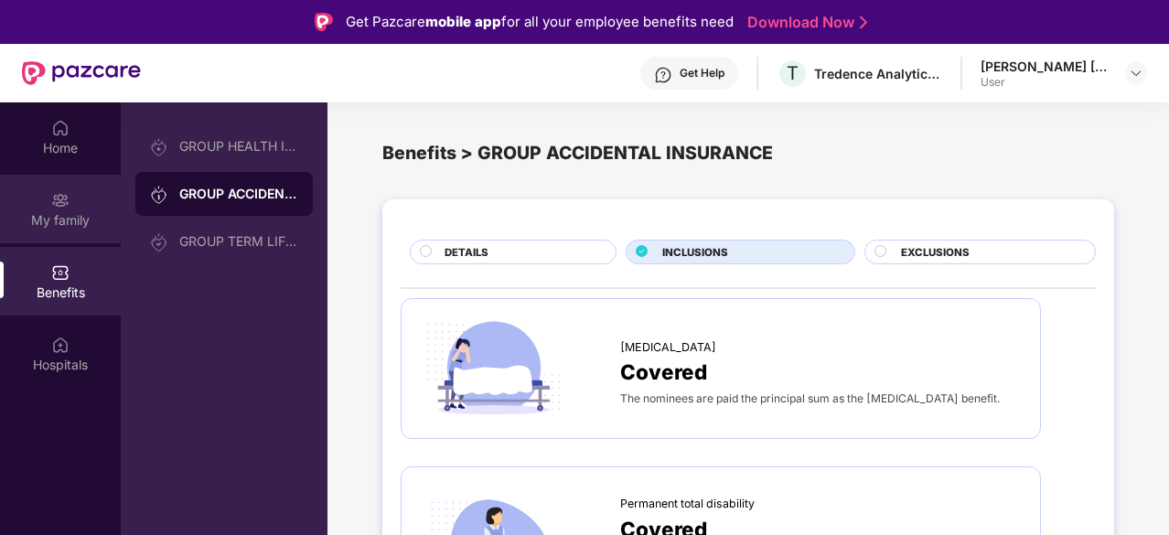
click at [60, 198] on img at bounding box center [60, 200] width 18 height 18
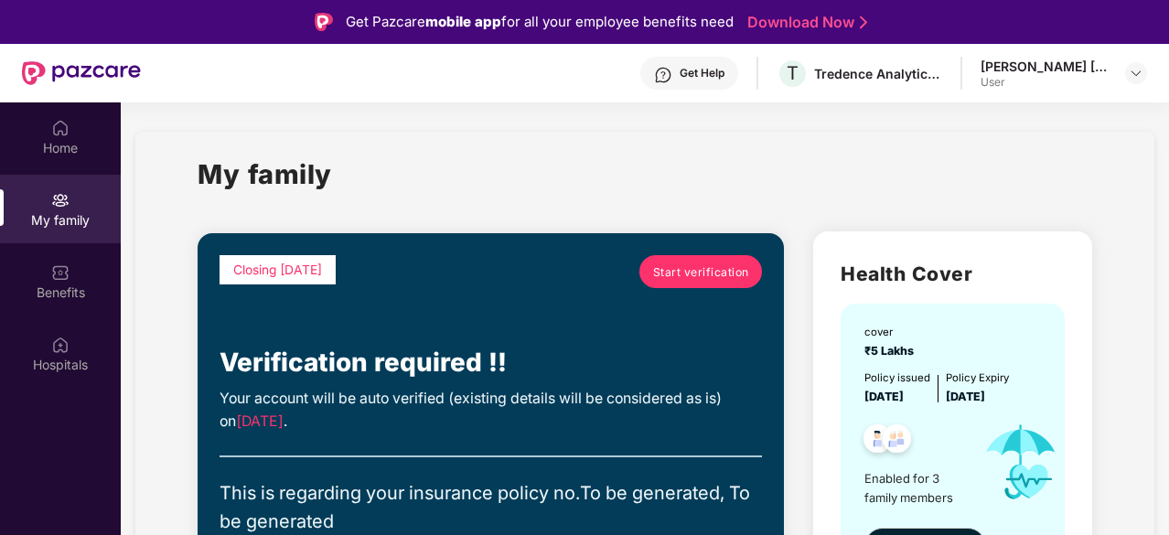
scroll to position [91, 0]
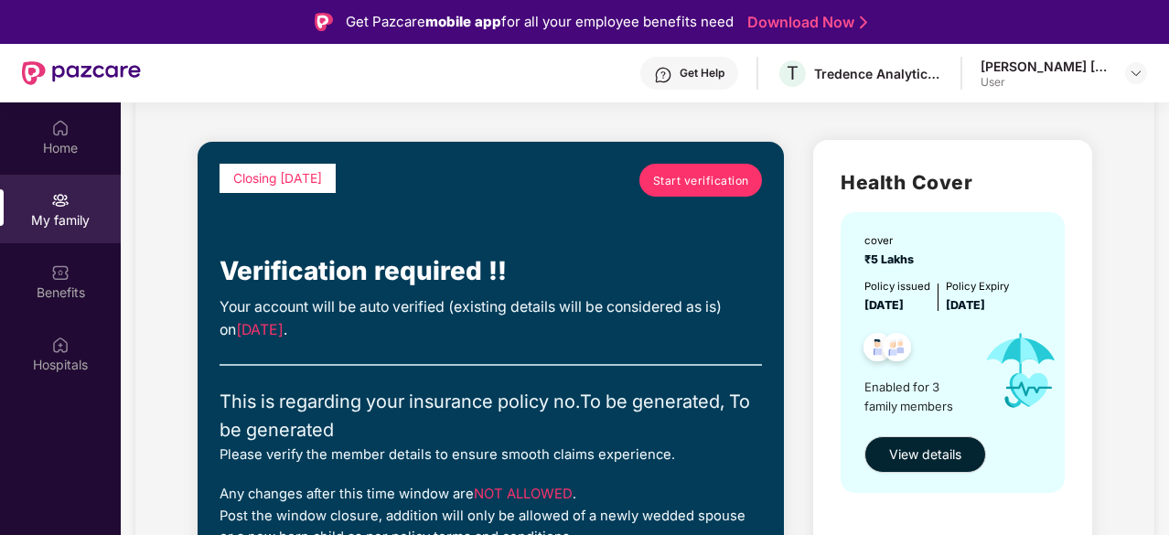
click at [701, 186] on span "Start verification" at bounding box center [701, 180] width 96 height 17
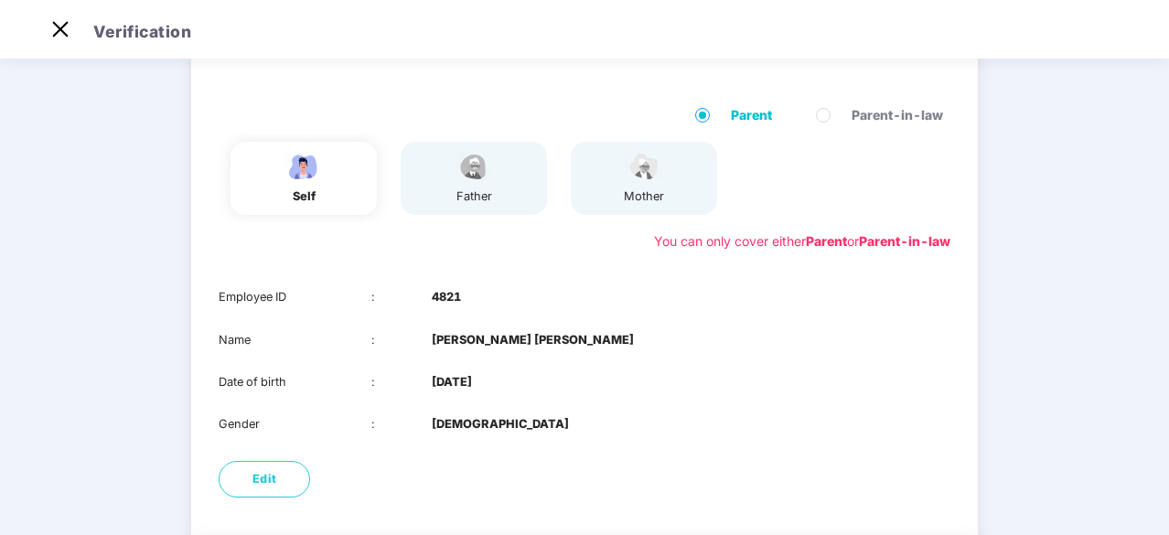
scroll to position [144, 0]
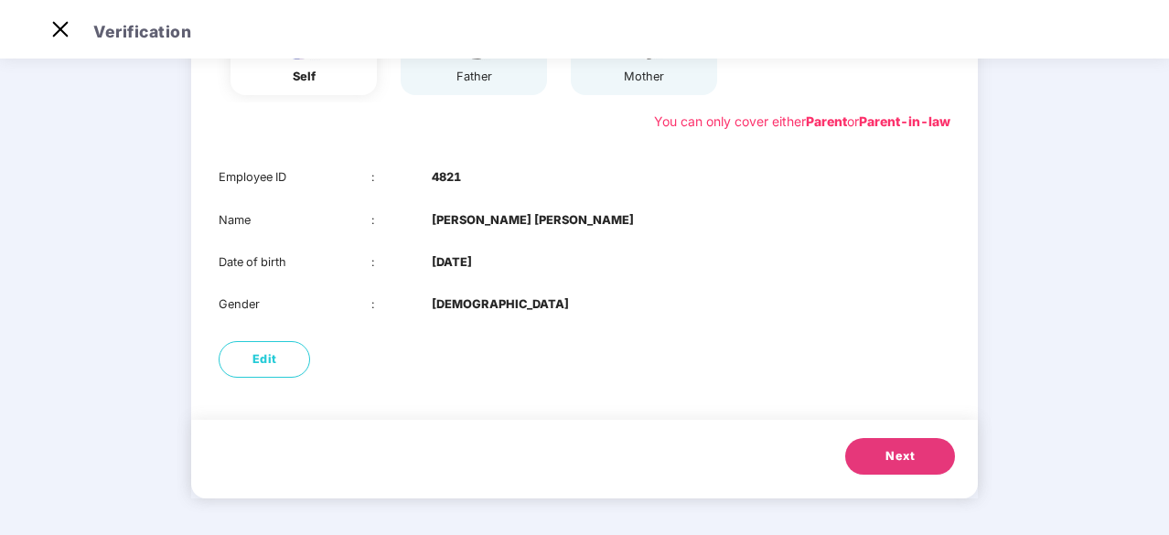
click at [887, 464] on span "Next" at bounding box center [900, 456] width 29 height 18
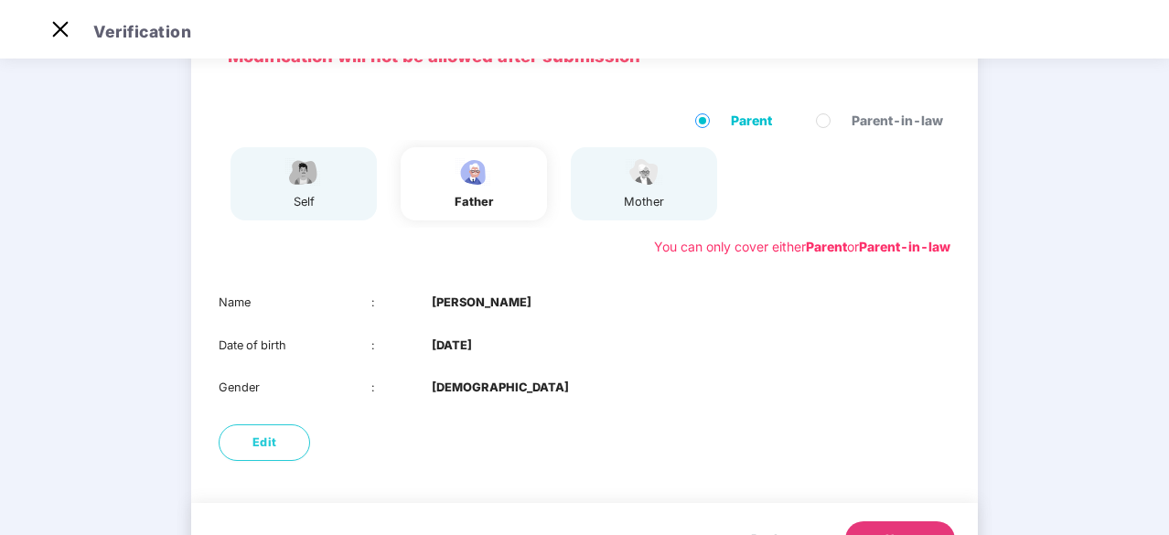
scroll to position [192, 0]
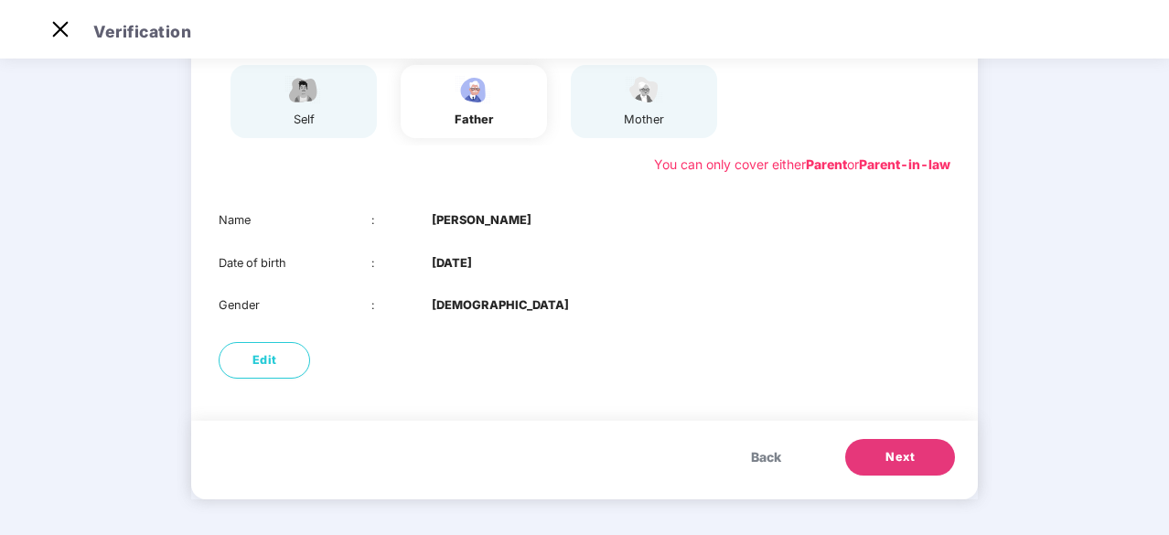
click at [892, 455] on span "Next" at bounding box center [900, 457] width 29 height 18
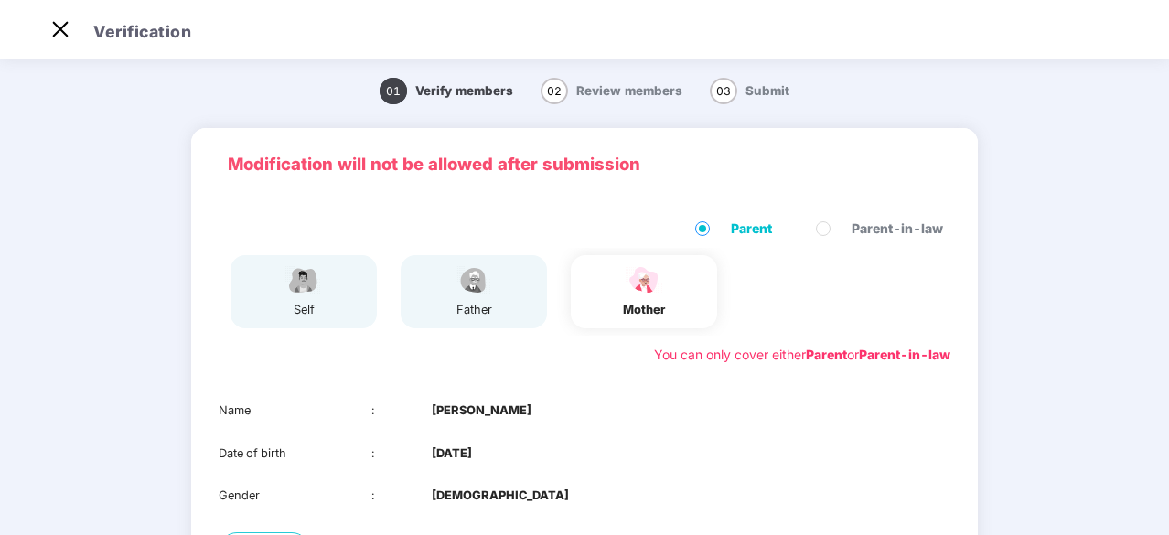
scroll to position [0, 0]
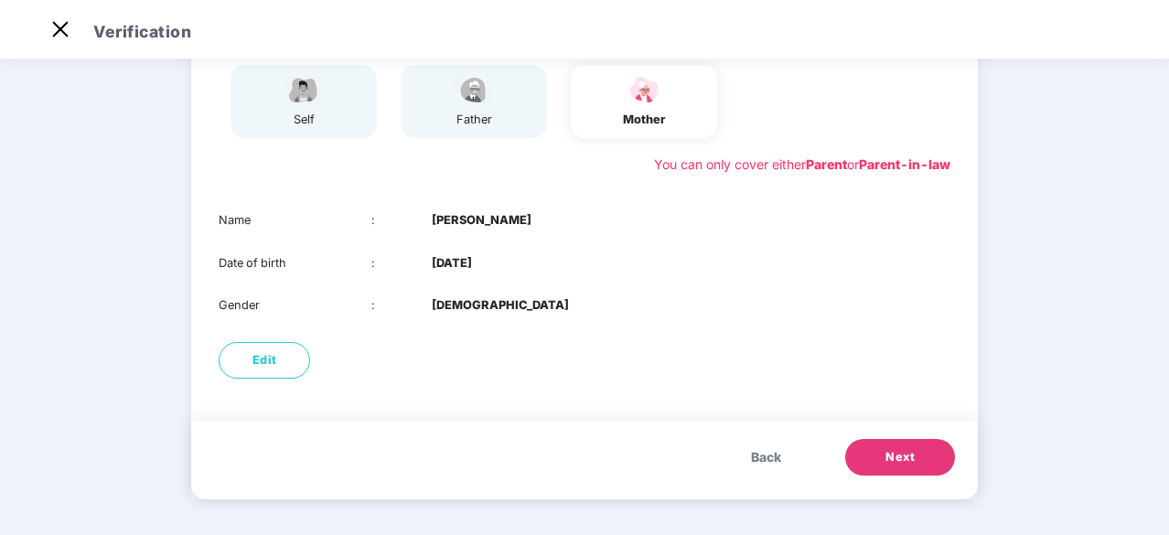
click at [888, 462] on span "Next" at bounding box center [900, 457] width 29 height 18
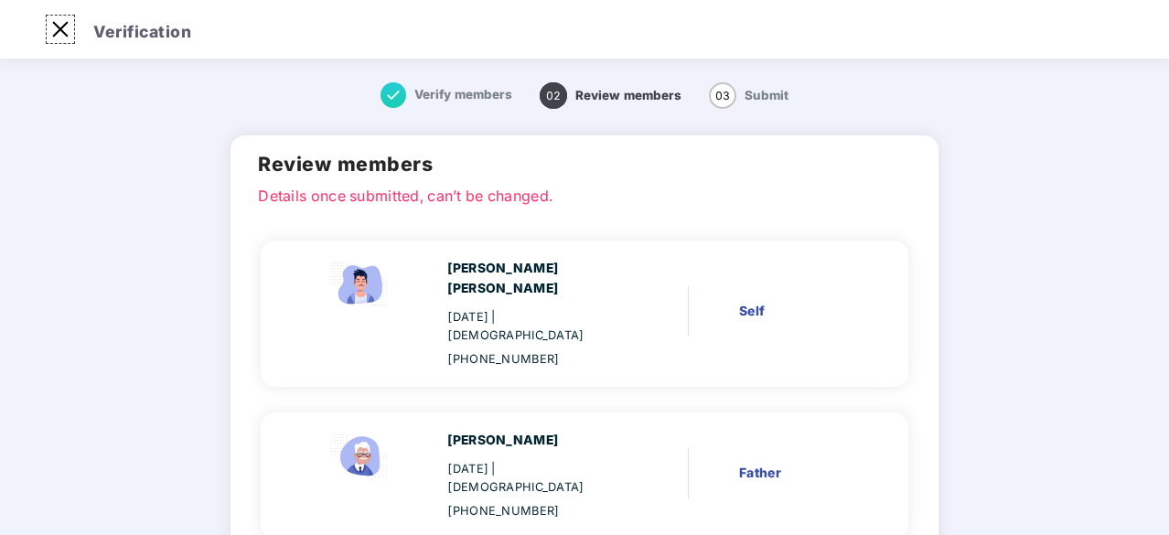
click at [61, 27] on img at bounding box center [60, 29] width 29 height 29
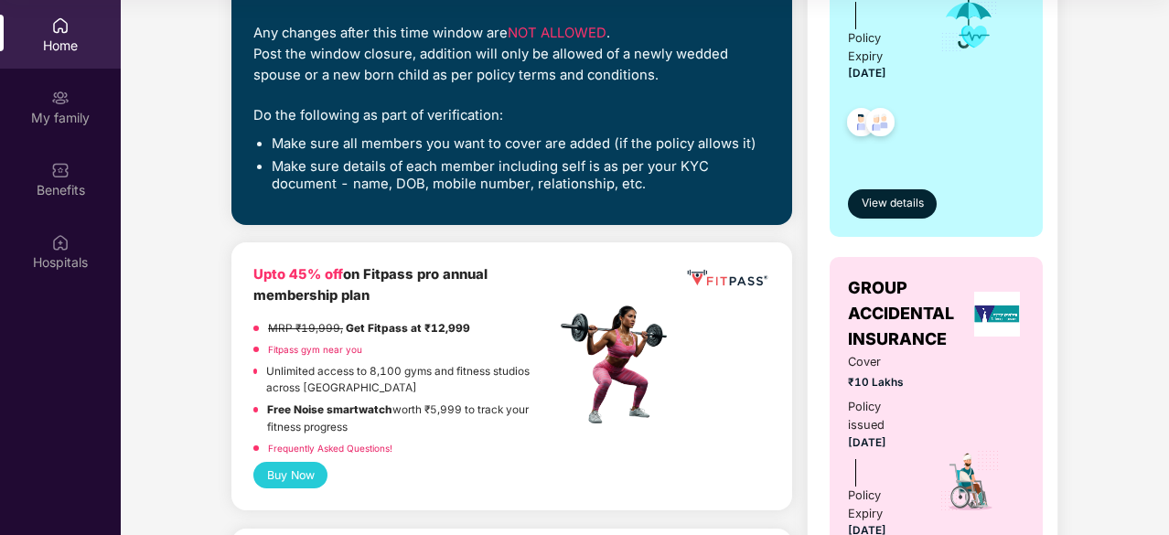
scroll to position [640, 0]
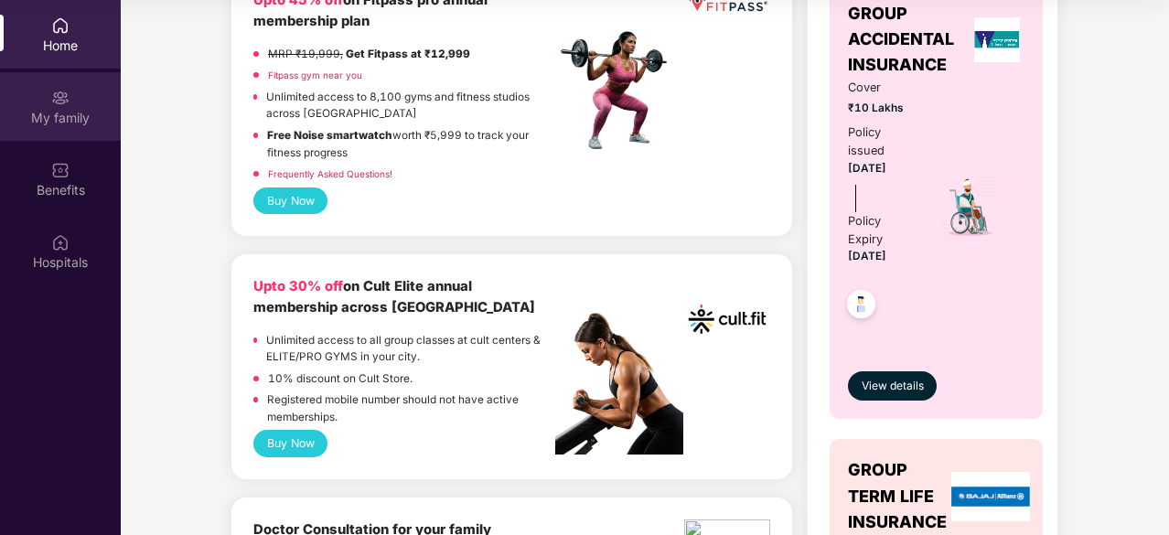
click at [65, 106] on img at bounding box center [60, 98] width 18 height 18
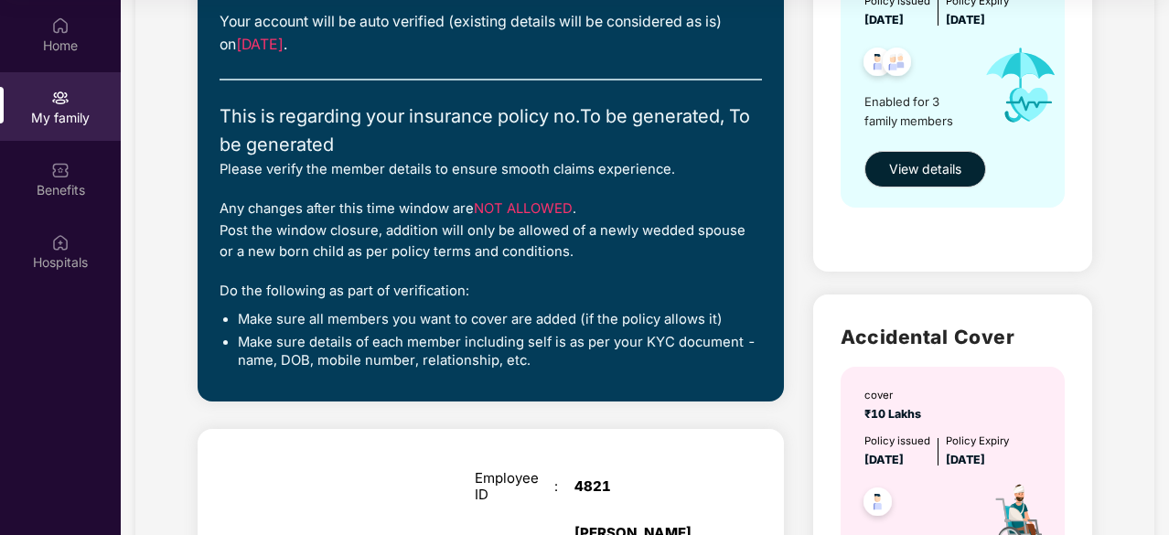
scroll to position [457, 0]
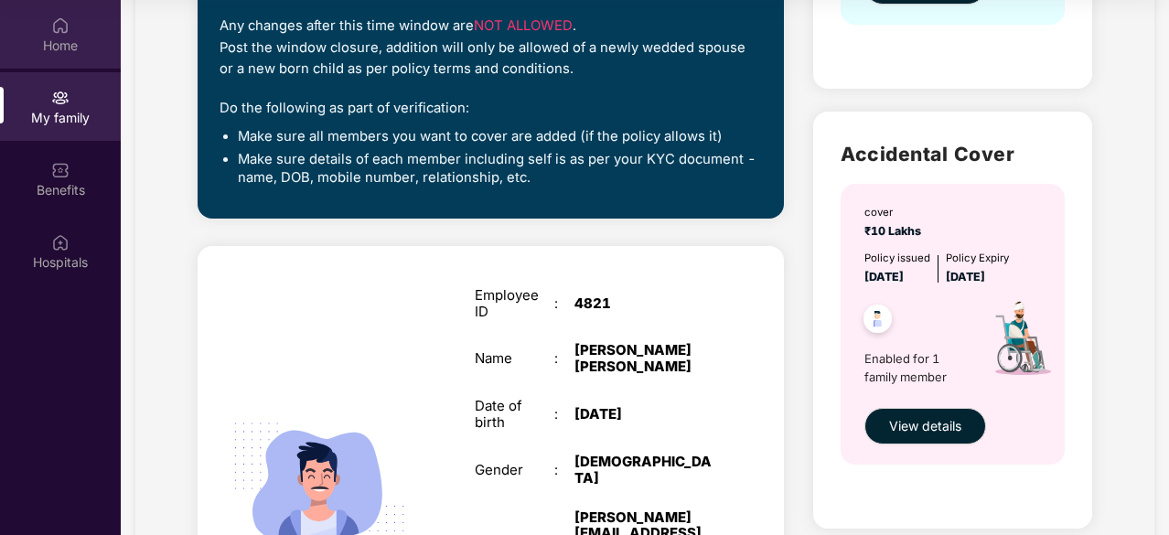
click at [42, 56] on div "Home" at bounding box center [60, 34] width 121 height 69
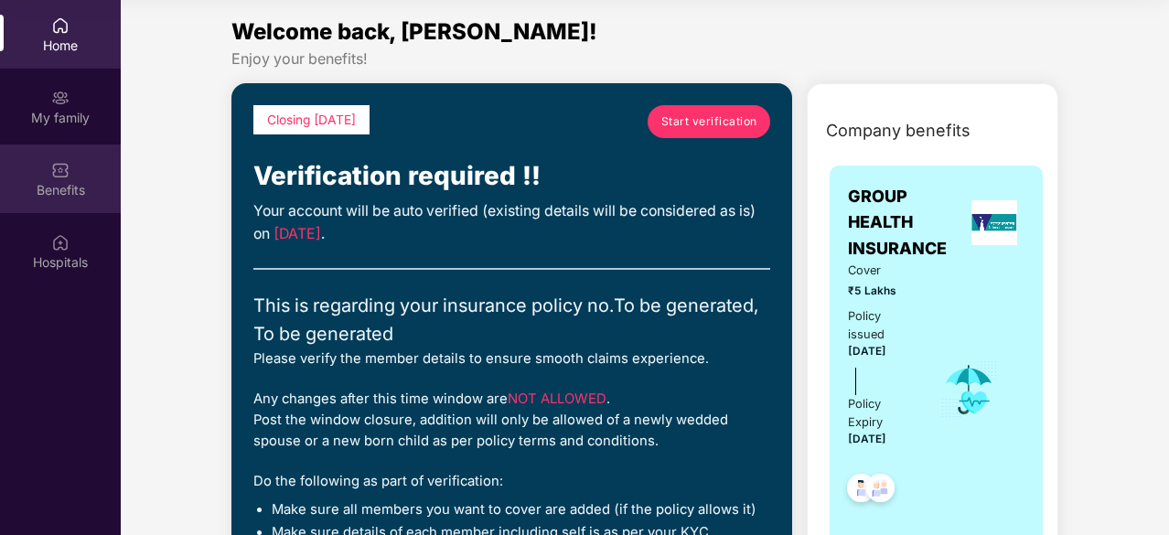
click at [64, 159] on div at bounding box center [60, 168] width 18 height 18
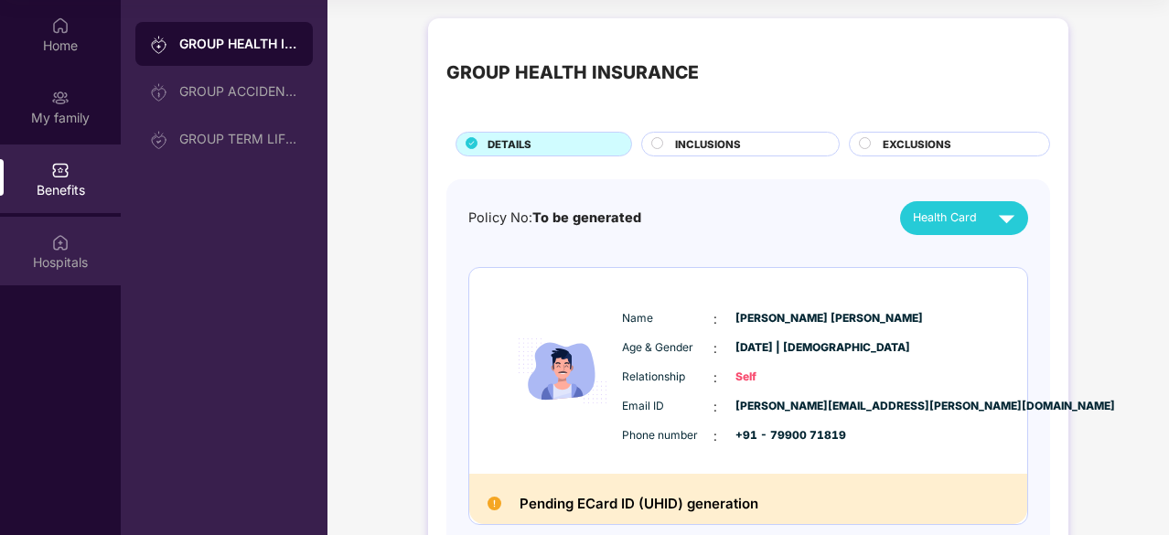
click at [70, 239] on div "Hospitals" at bounding box center [60, 251] width 121 height 69
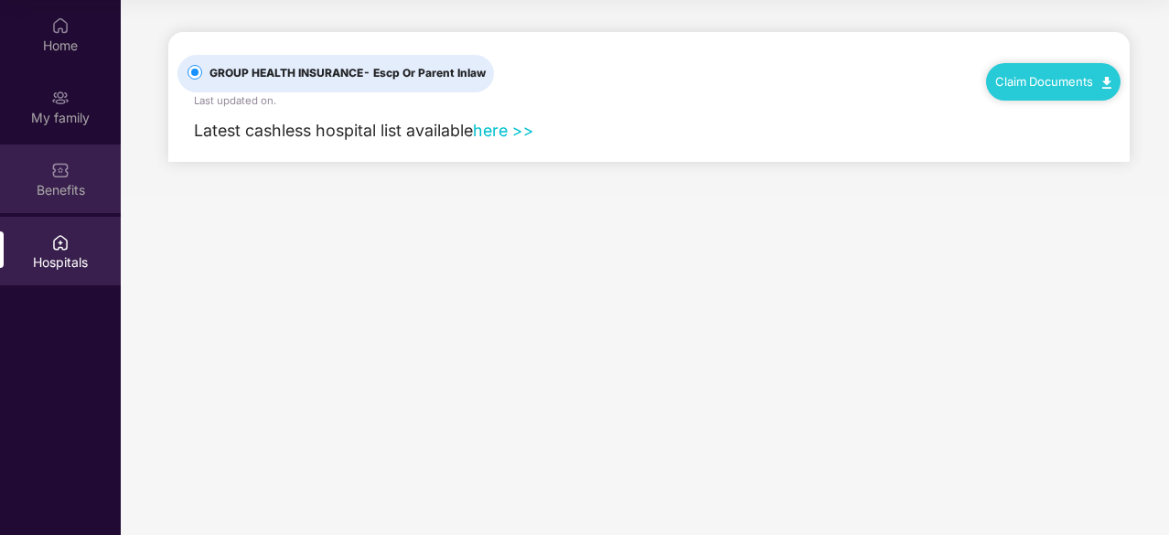
click at [61, 206] on div "Benefits" at bounding box center [60, 179] width 121 height 69
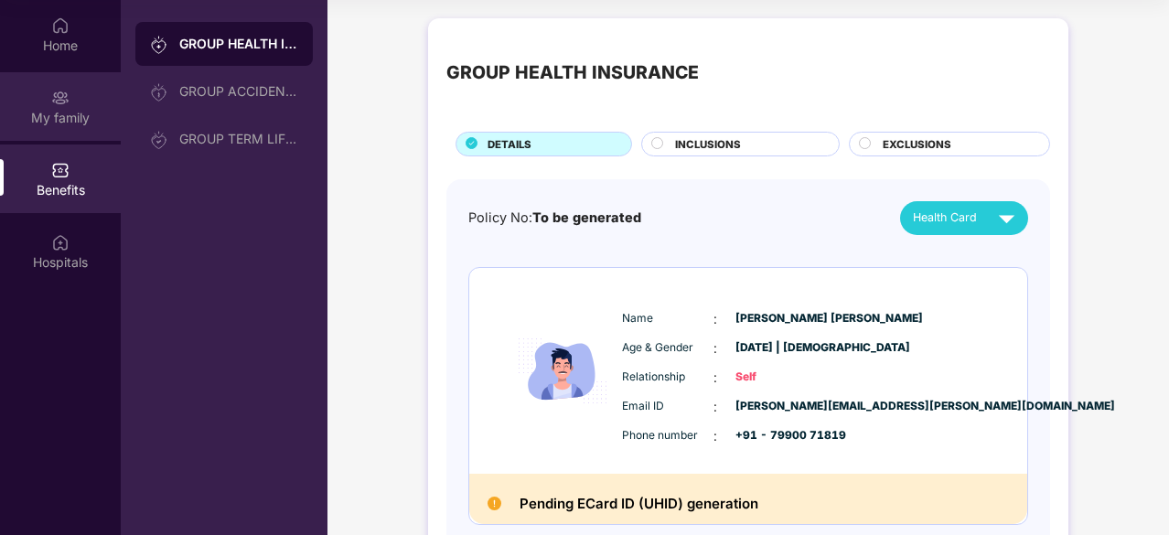
click at [55, 140] on div "My family" at bounding box center [60, 106] width 121 height 69
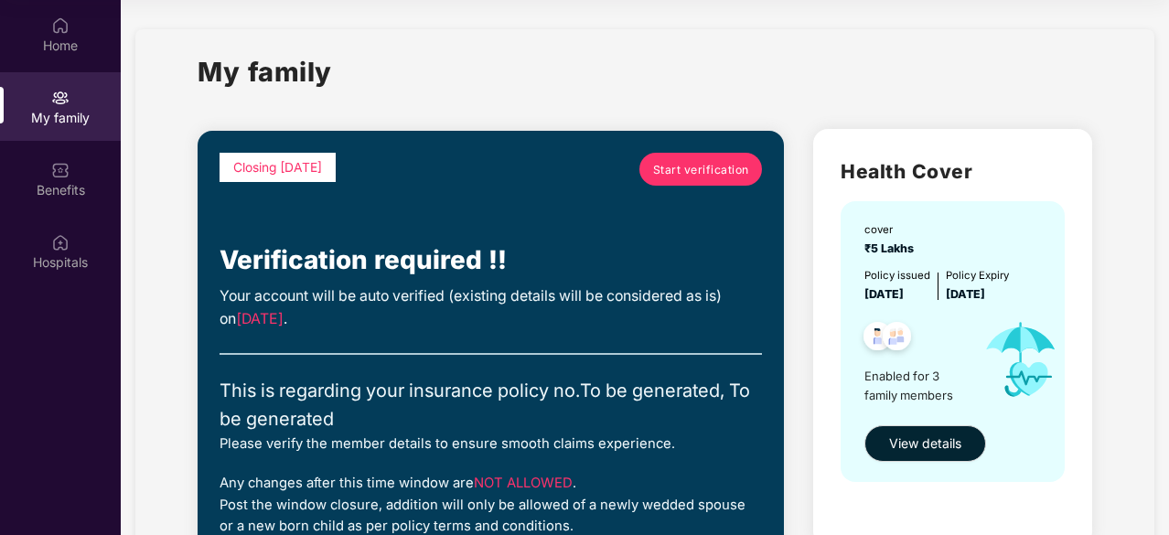
click at [51, 72] on div "My family" at bounding box center [60, 106] width 121 height 69
click at [69, 61] on div "Home" at bounding box center [60, 34] width 121 height 69
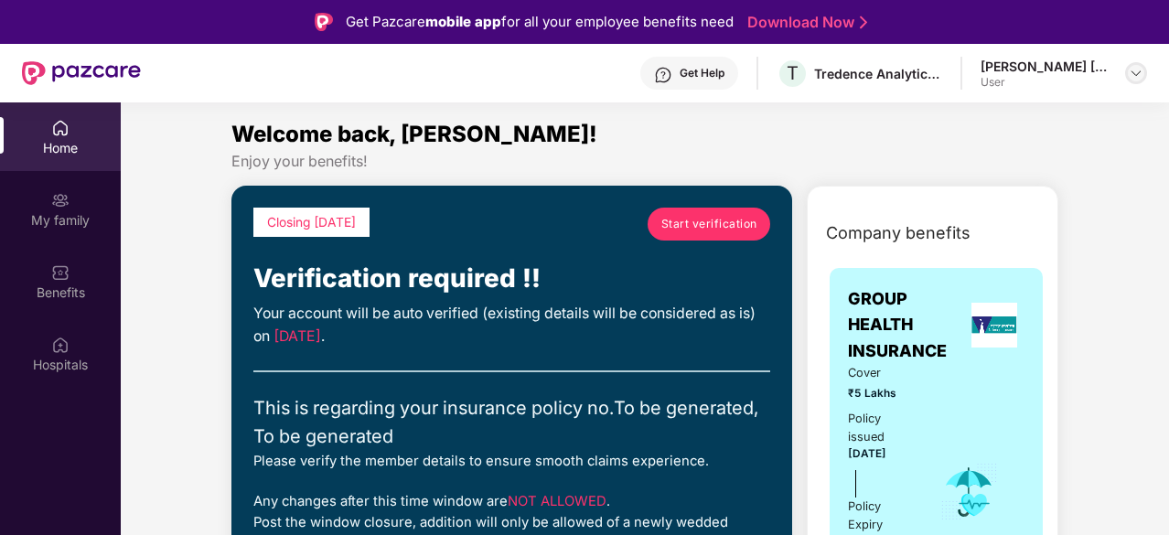
click at [1137, 72] on img at bounding box center [1136, 73] width 15 height 15
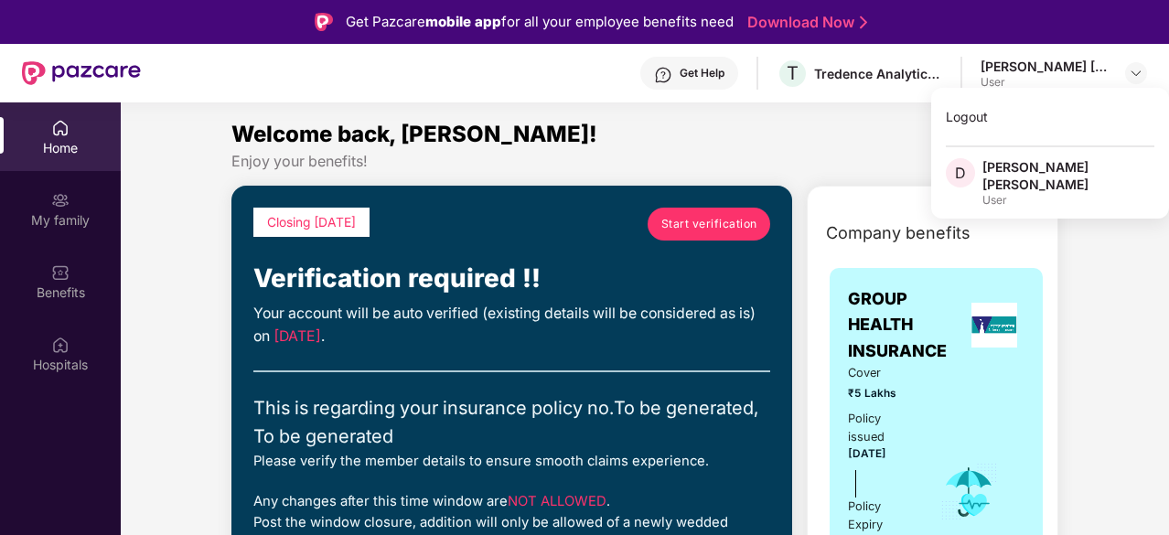
click at [756, 145] on div "Welcome back, [PERSON_NAME]!" at bounding box center [644, 134] width 827 height 35
